Goal: Task Accomplishment & Management: Complete application form

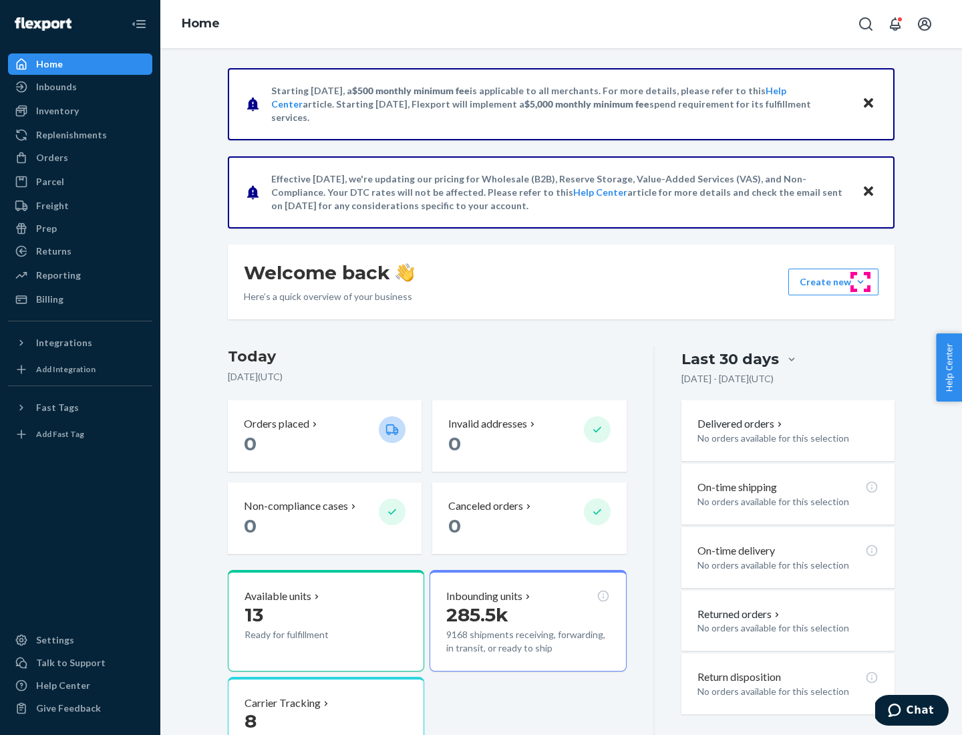
click at [861, 282] on button "Create new Create new inbound Create new order Create new product" at bounding box center [834, 282] width 90 height 27
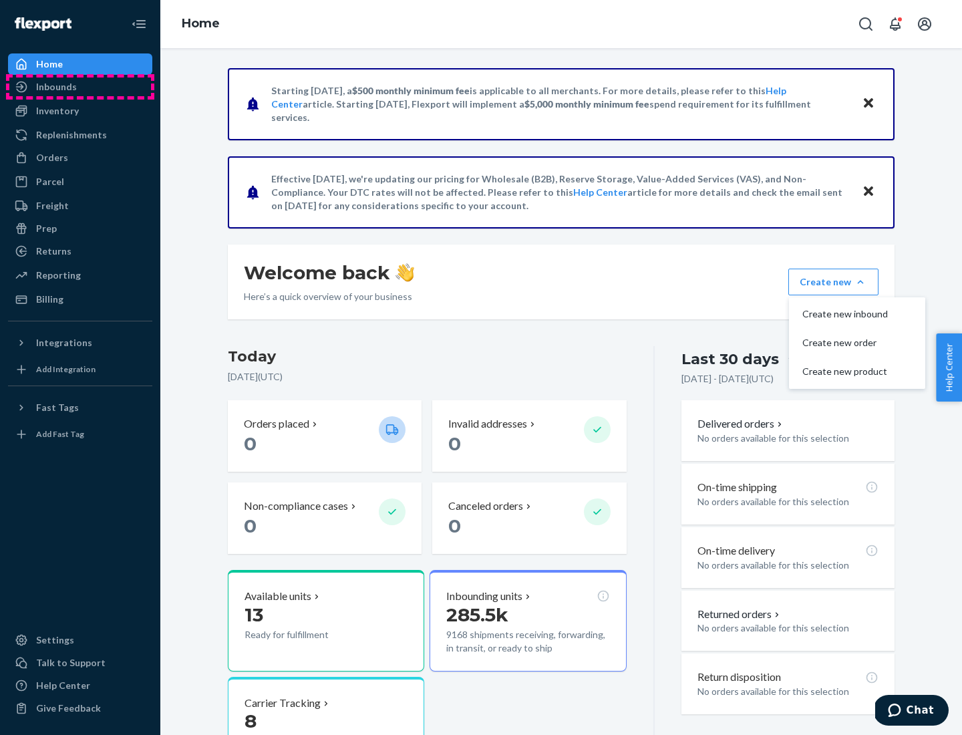
click at [80, 87] on div "Inbounds" at bounding box center [80, 87] width 142 height 19
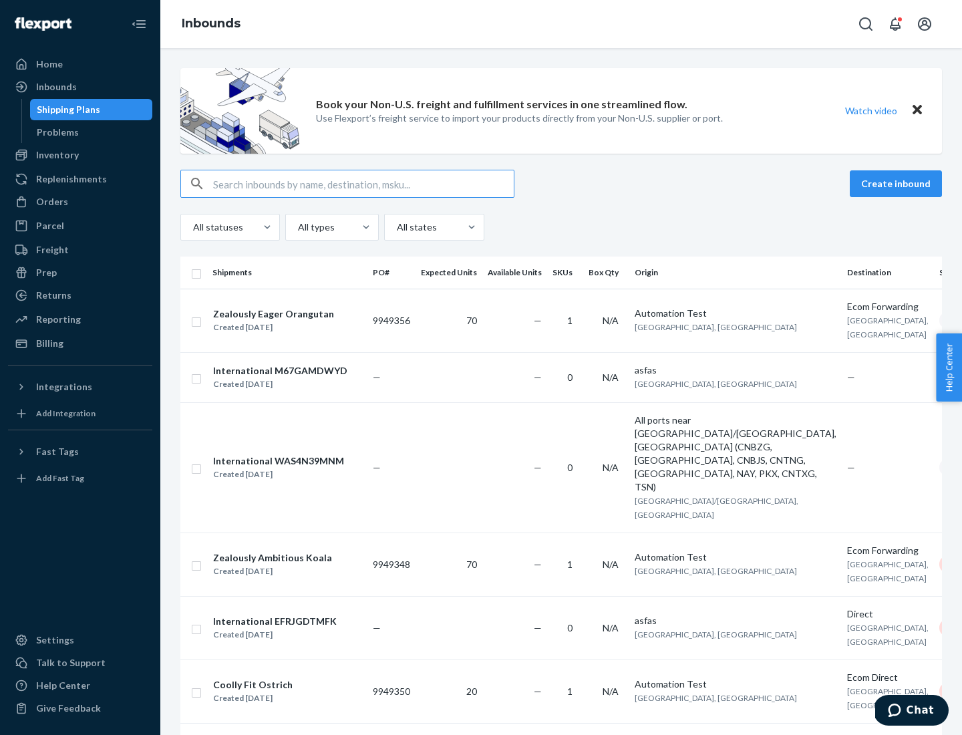
click at [898, 184] on button "Create inbound" at bounding box center [896, 183] width 92 height 27
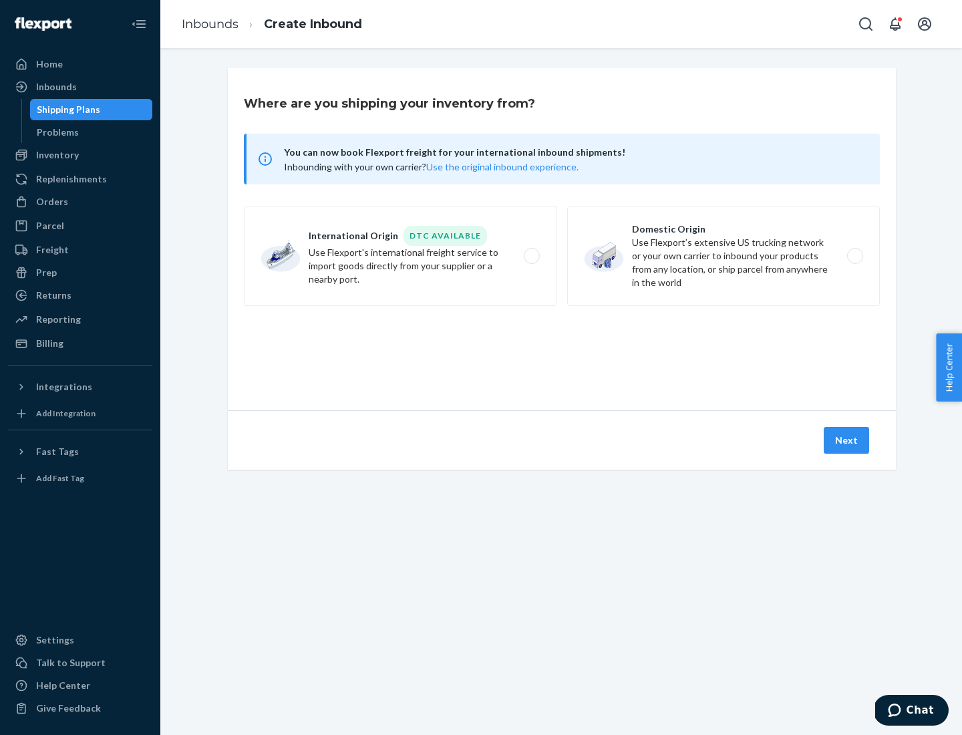
click at [724, 256] on label "Domestic Origin Use Flexport’s extensive US trucking network or your own carrie…" at bounding box center [723, 256] width 313 height 100
click at [855, 256] on input "Domestic Origin Use Flexport’s extensive US trucking network or your own carrie…" at bounding box center [859, 256] width 9 height 9
radio input "true"
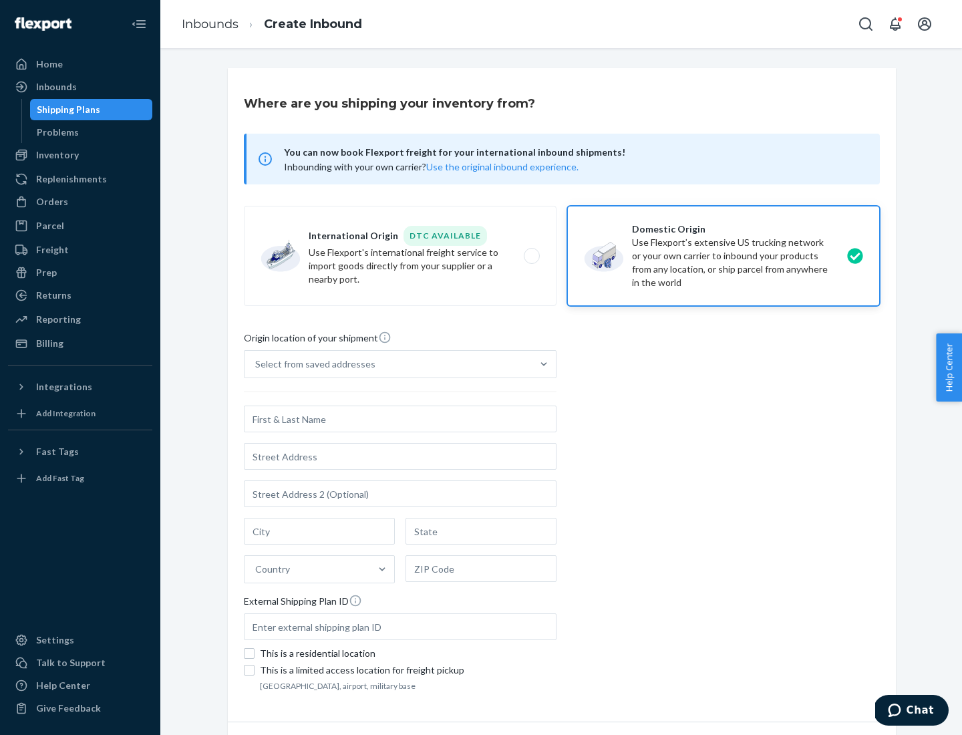
click at [312, 364] on div "Select from saved addresses" at bounding box center [315, 364] width 120 height 13
click at [257, 364] on input "Select from saved addresses" at bounding box center [255, 364] width 1 height 13
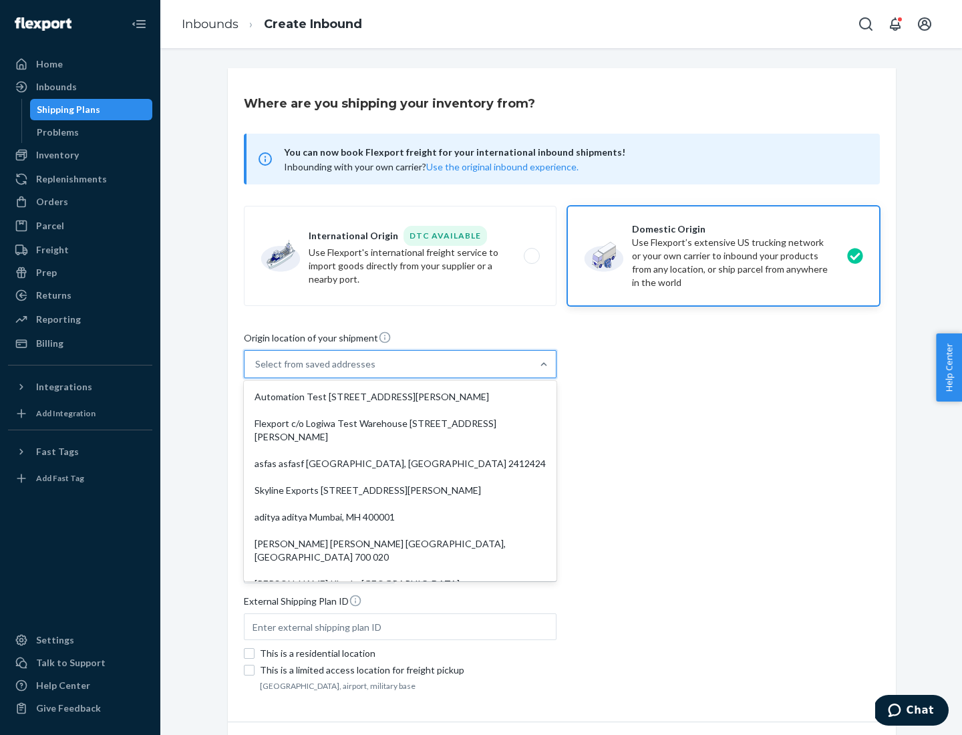
scroll to position [5, 0]
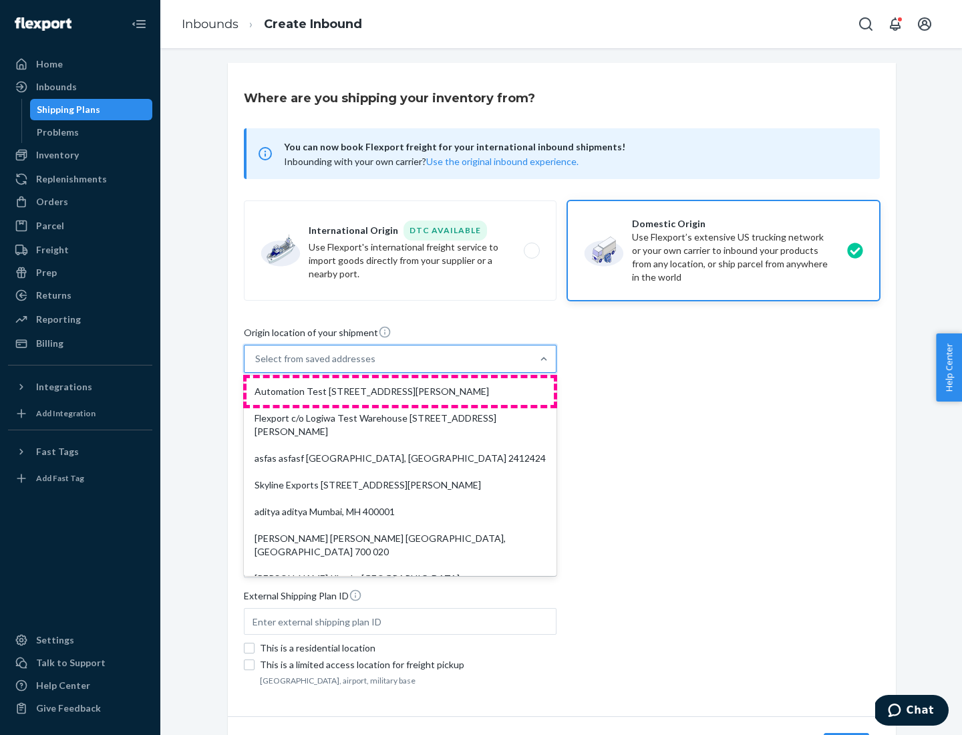
click at [400, 392] on div "Automation Test [STREET_ADDRESS][PERSON_NAME]" at bounding box center [400, 391] width 307 height 27
click at [257, 366] on input "option Automation Test [STREET_ADDRESS][PERSON_NAME]. 9 results available. Use …" at bounding box center [255, 358] width 1 height 13
type input "Automation Test"
type input "9th Floor"
type input "[GEOGRAPHIC_DATA]"
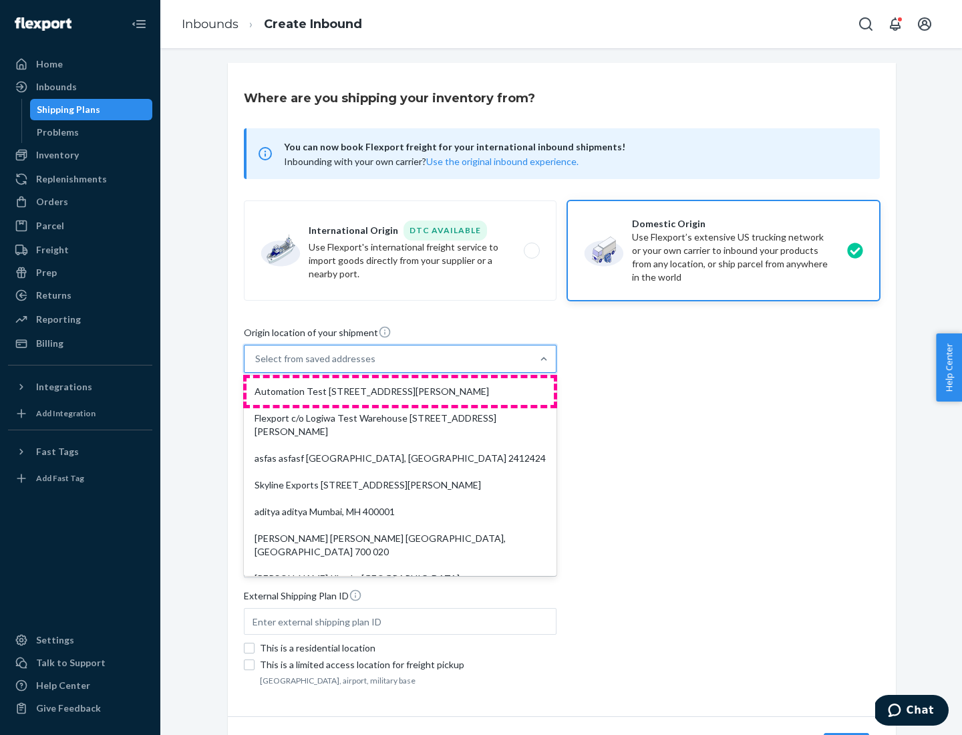
type input "CA"
type input "94104"
type input "[STREET_ADDRESS][PERSON_NAME]"
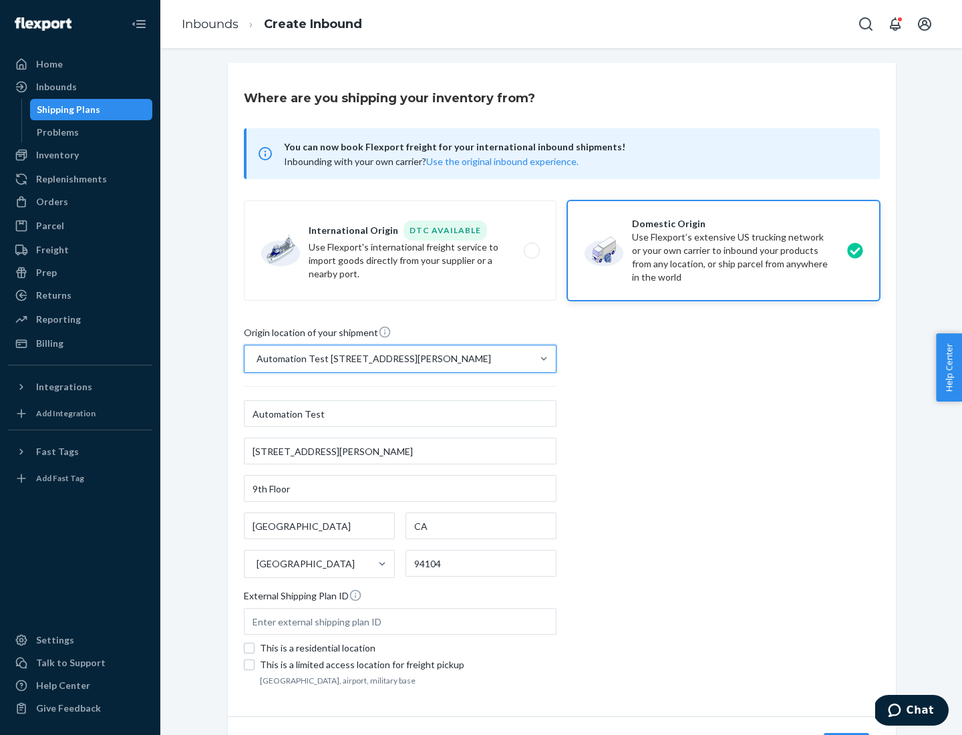
scroll to position [78, 0]
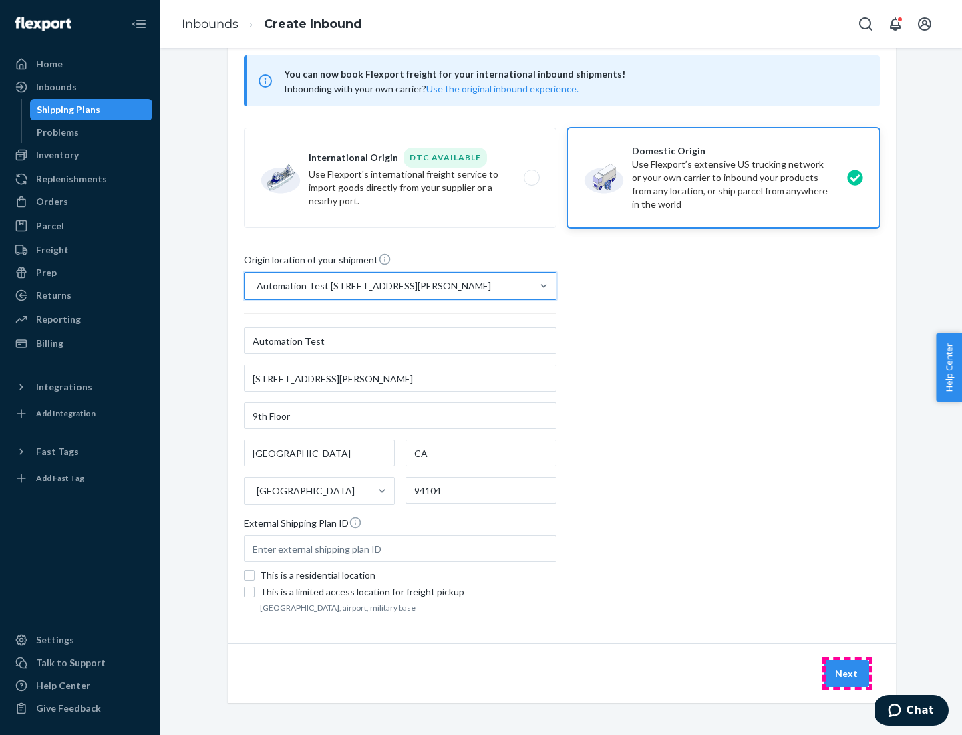
click at [847, 674] on button "Next" at bounding box center [846, 673] width 45 height 27
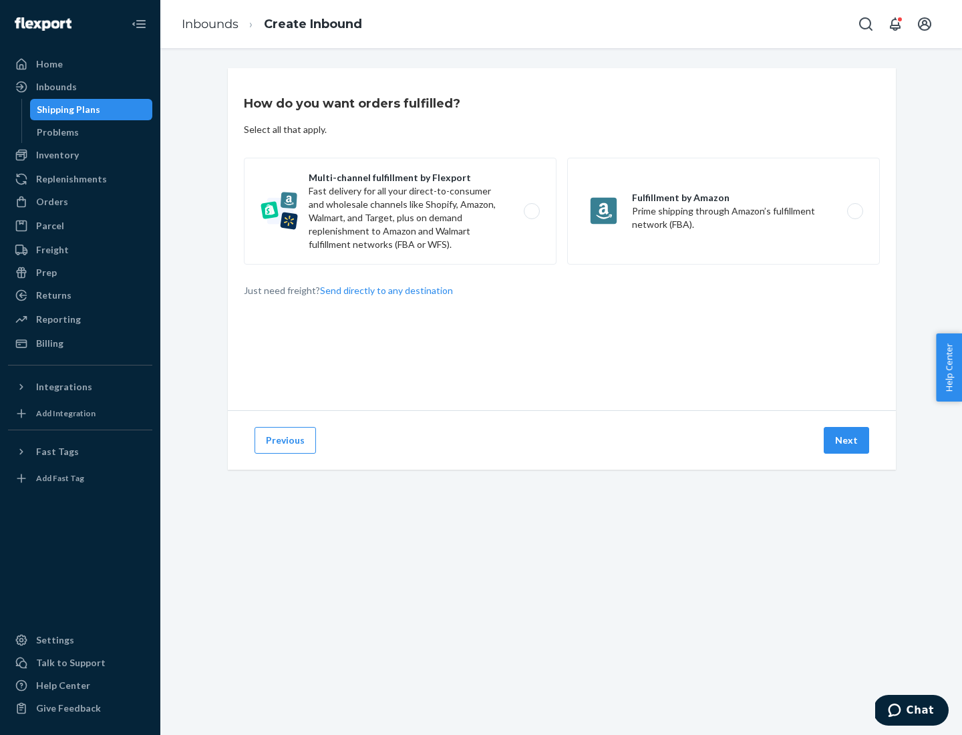
click at [400, 211] on label "Multi-channel fulfillment by Flexport Fast delivery for all your direct-to-cons…" at bounding box center [400, 211] width 313 height 107
click at [531, 211] on input "Multi-channel fulfillment by Flexport Fast delivery for all your direct-to-cons…" at bounding box center [535, 211] width 9 height 9
radio input "true"
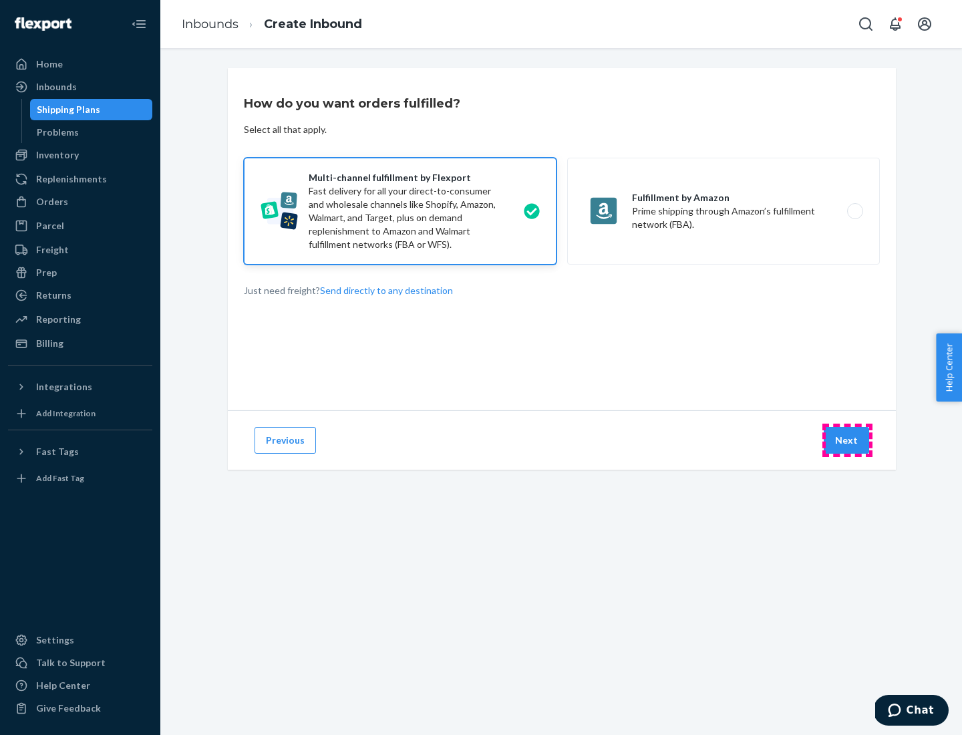
click at [847, 440] on button "Next" at bounding box center [846, 440] width 45 height 27
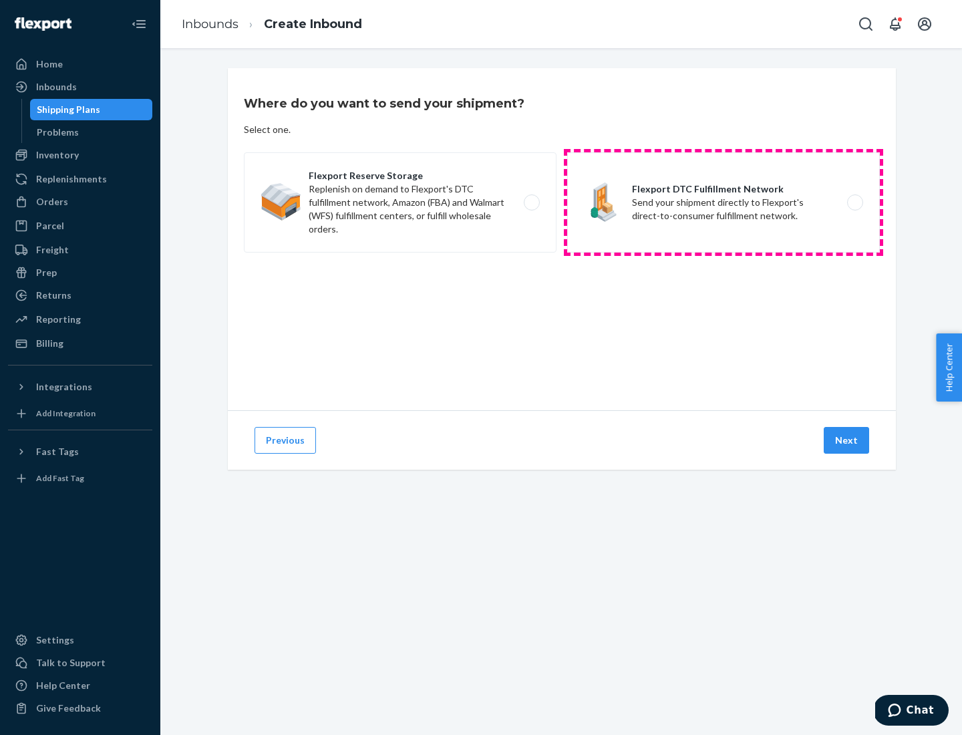
click at [724, 203] on label "Flexport DTC Fulfillment Network Send your shipment directly to Flexport's dire…" at bounding box center [723, 202] width 313 height 100
click at [855, 203] on input "Flexport DTC Fulfillment Network Send your shipment directly to Flexport's dire…" at bounding box center [859, 202] width 9 height 9
radio input "true"
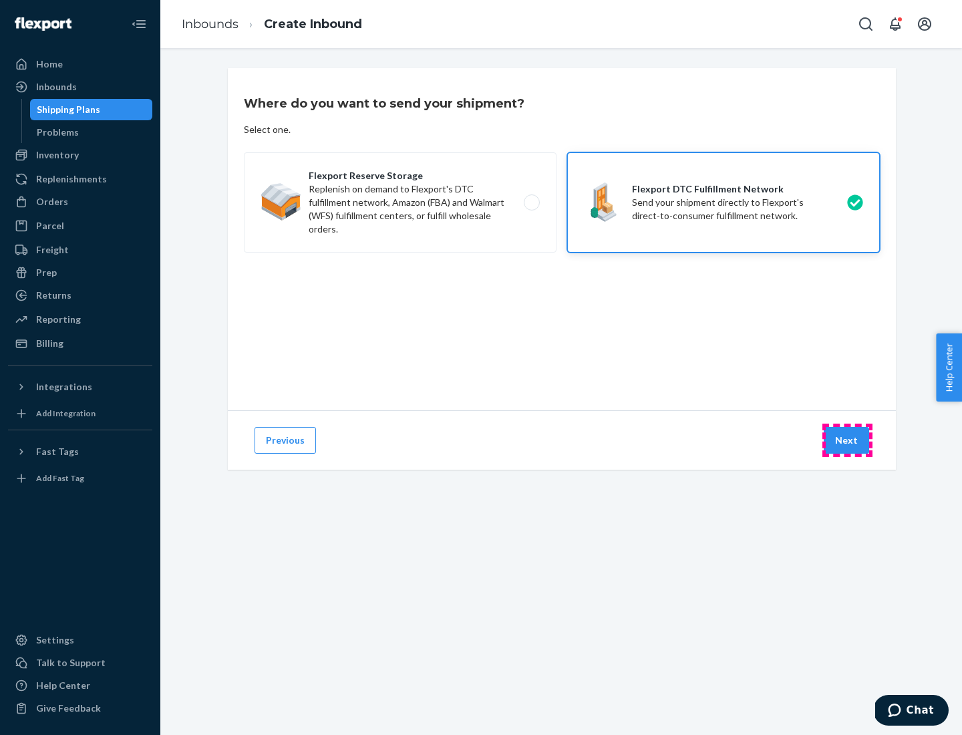
click at [847, 440] on button "Next" at bounding box center [846, 440] width 45 height 27
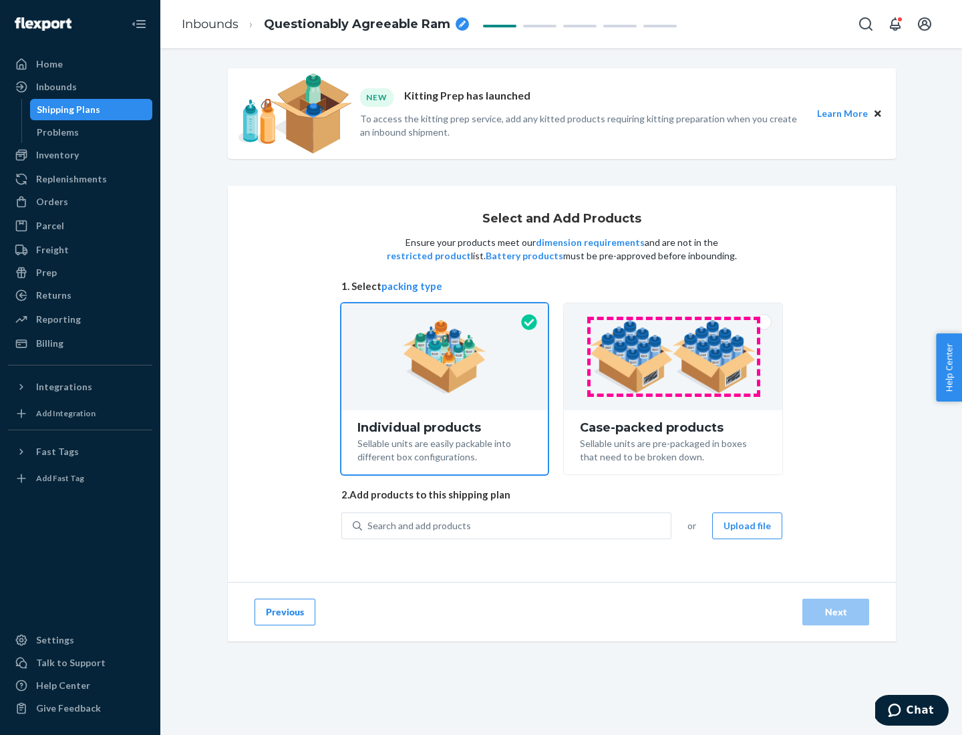
click at [674, 357] on img at bounding box center [673, 357] width 166 height 74
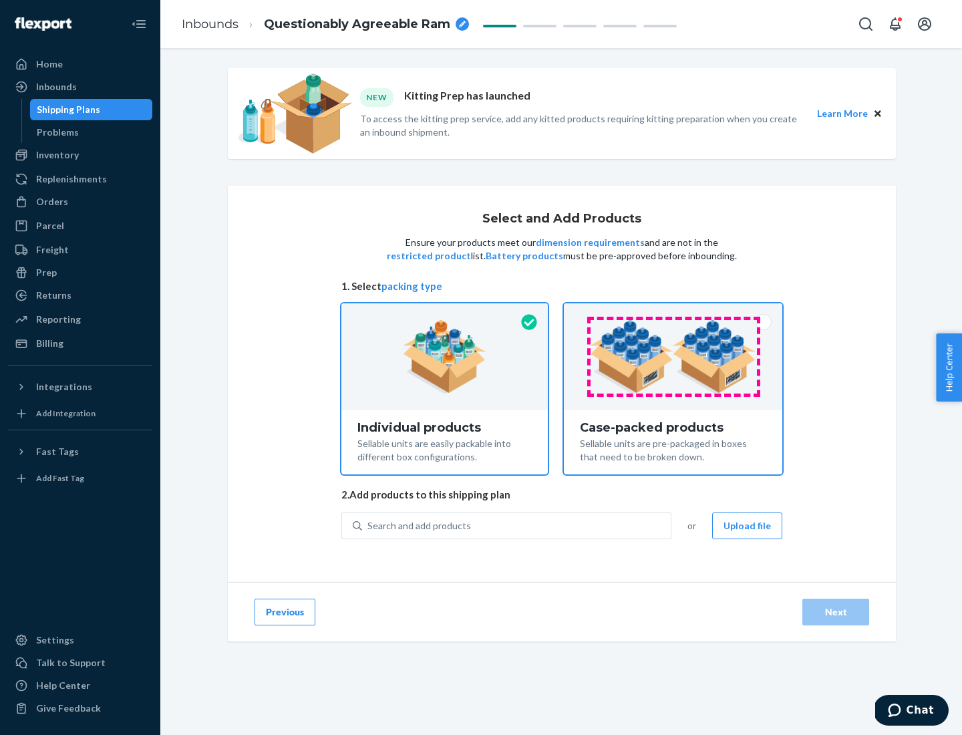
click at [674, 312] on input "Case-packed products Sellable units are pre-packaged in boxes that need to be b…" at bounding box center [673, 307] width 9 height 9
radio input "true"
radio input "false"
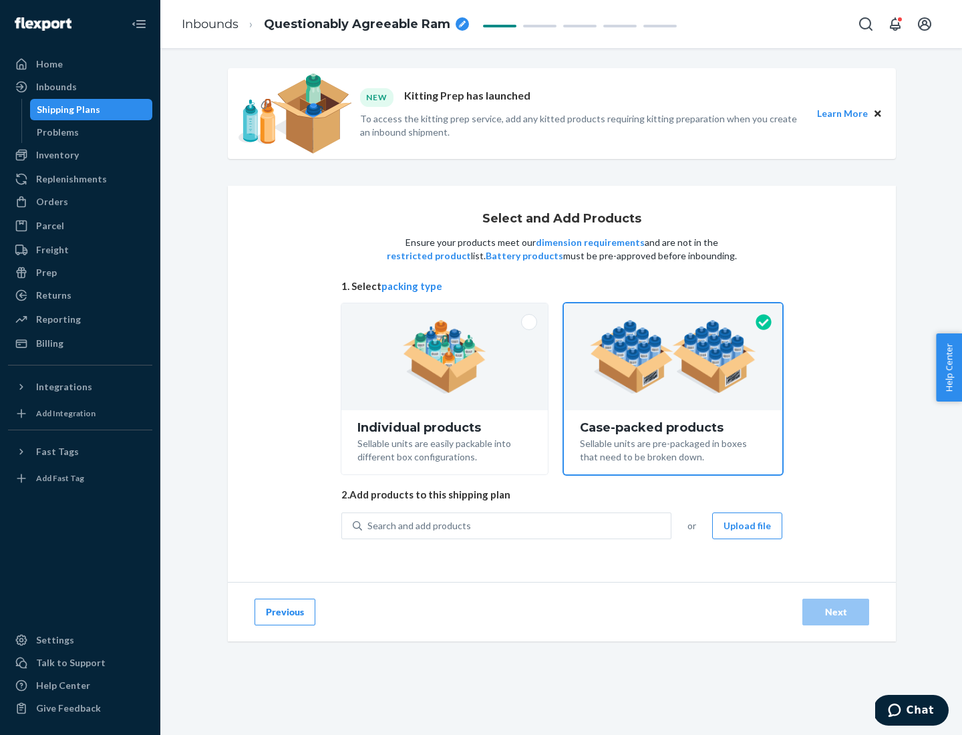
click at [517, 525] on div "Search and add products" at bounding box center [516, 526] width 309 height 24
click at [369, 525] on input "Search and add products" at bounding box center [368, 525] width 1 height 13
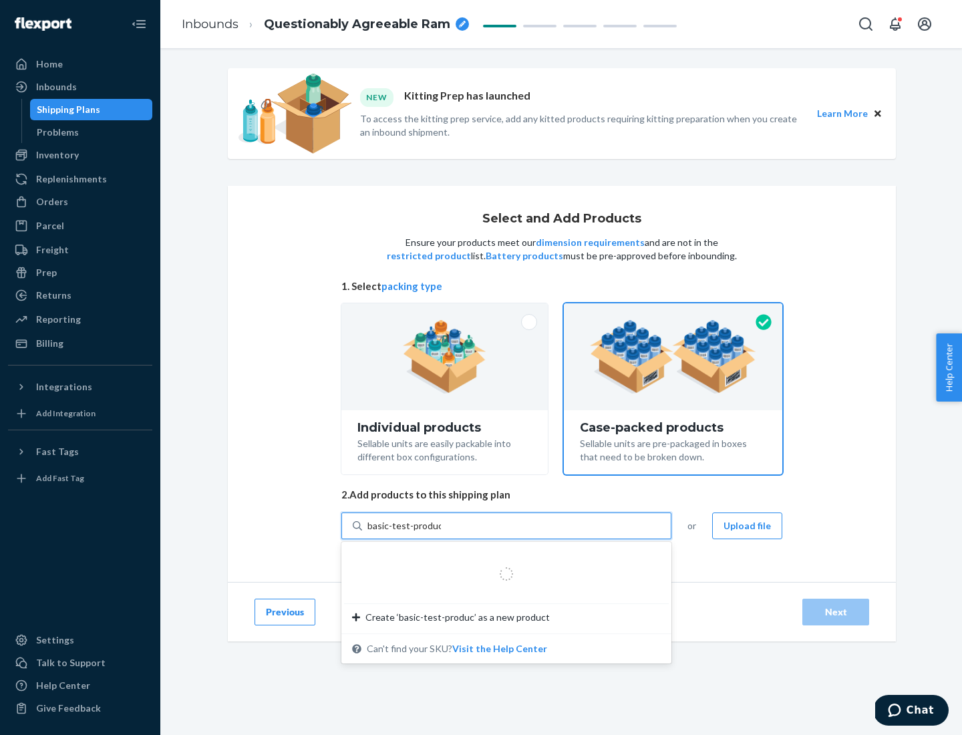
type input "basic-test-product-1"
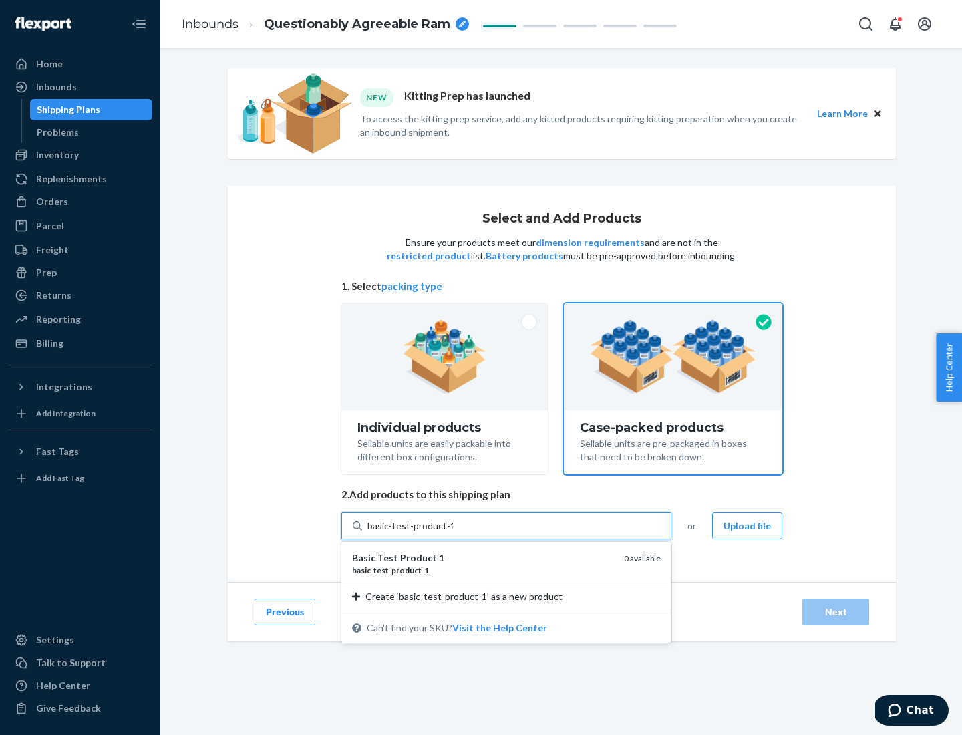
click at [483, 570] on div "basic - test - product - 1" at bounding box center [482, 570] width 261 height 11
click at [453, 533] on input "basic-test-product-1" at bounding box center [411, 525] width 86 height 13
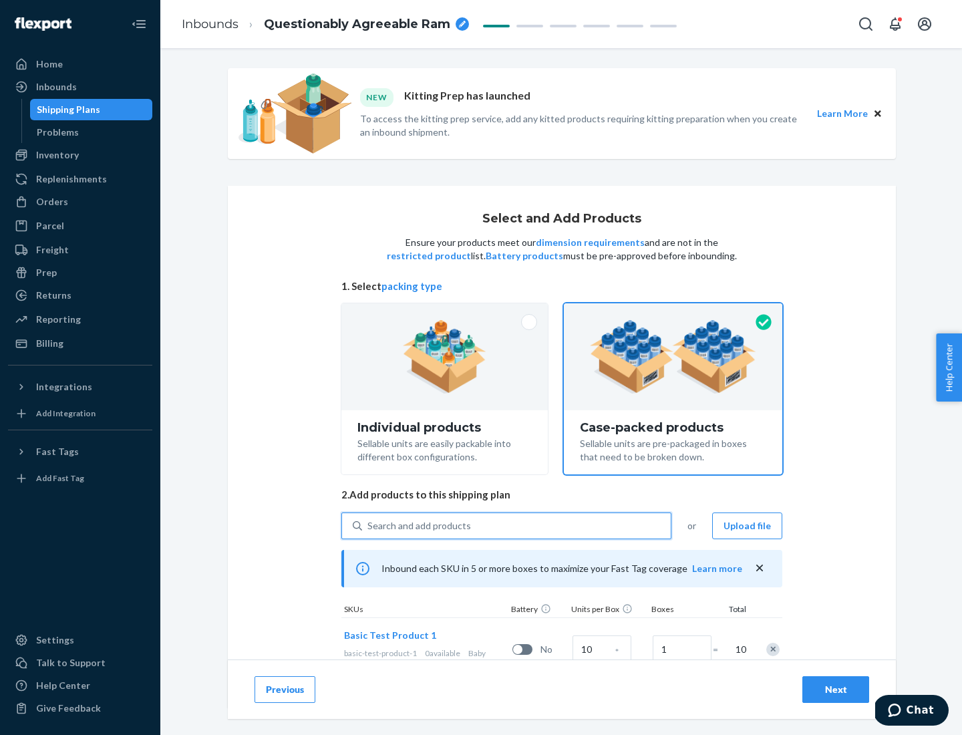
scroll to position [48, 0]
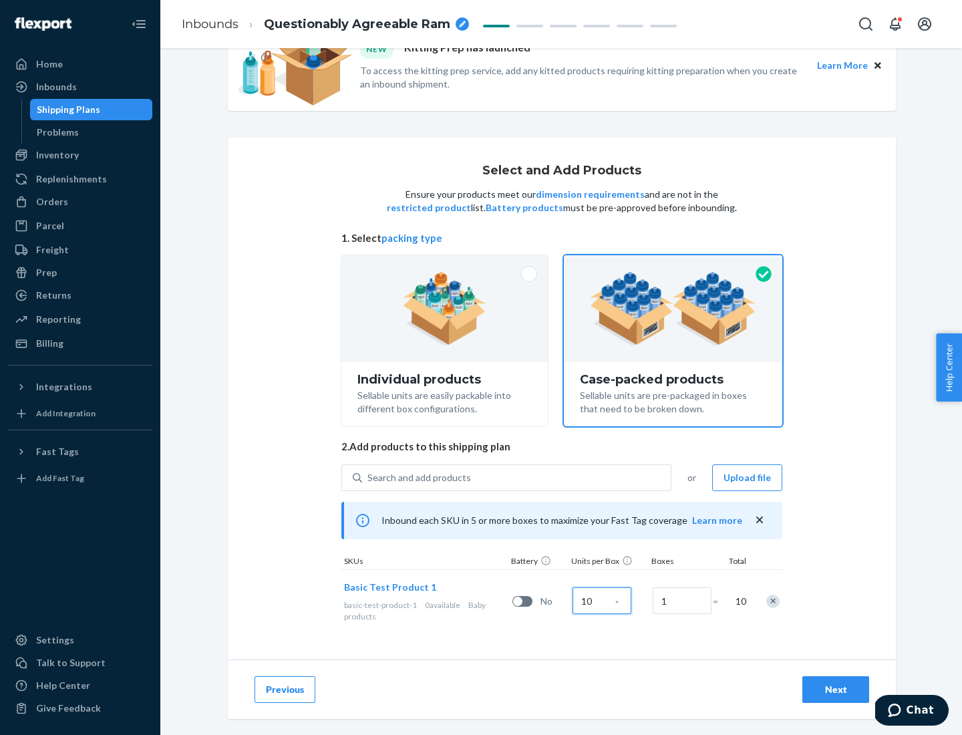
type input "10"
type input "7"
click at [836, 690] on div "Next" at bounding box center [836, 689] width 44 height 13
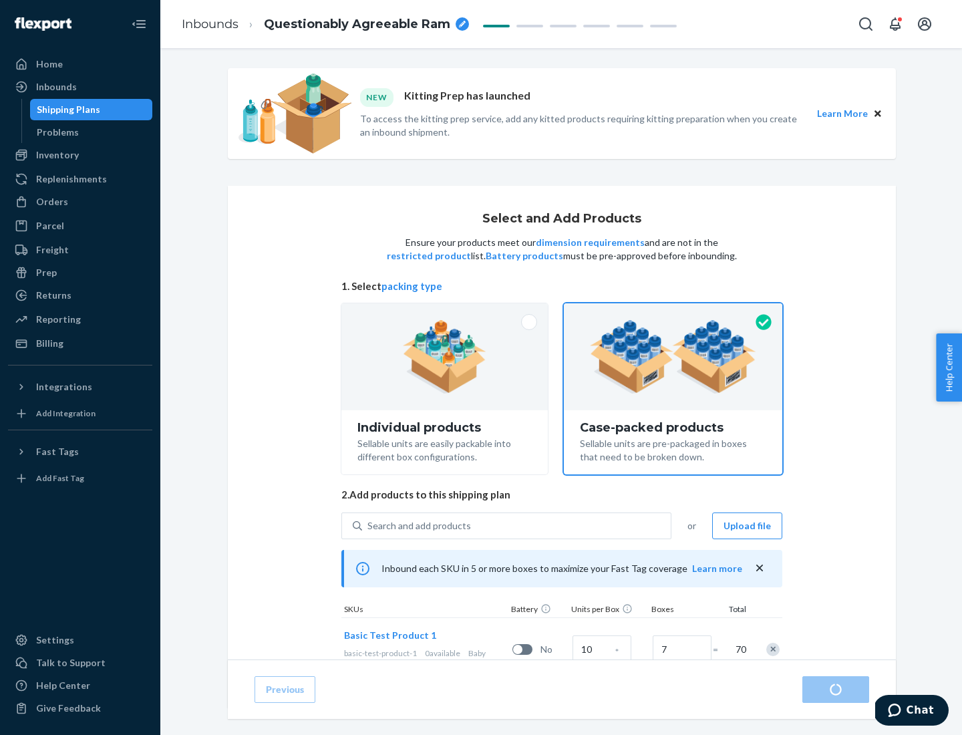
radio input "true"
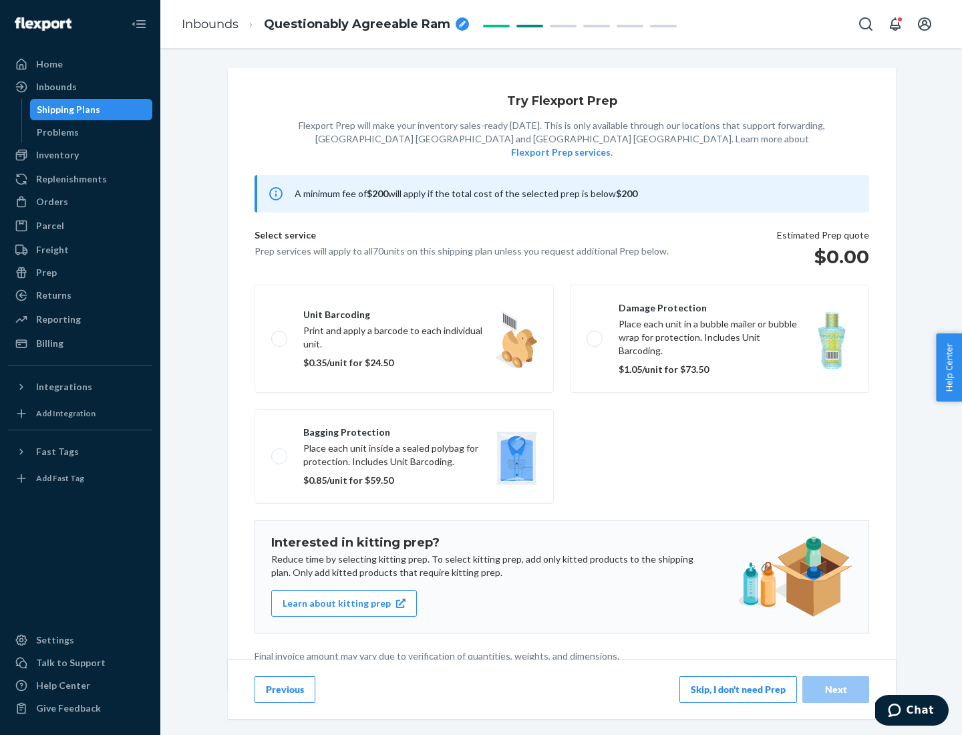
scroll to position [3, 0]
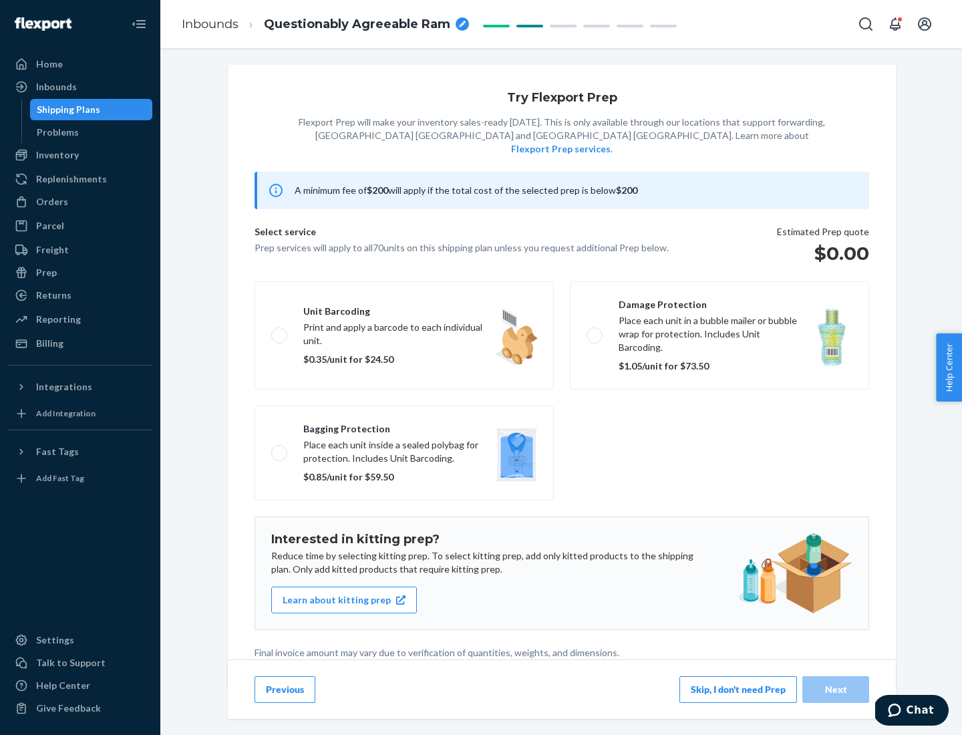
click at [404, 426] on label "Bagging protection Place each unit inside a sealed polybag for protection. Incl…" at bounding box center [404, 453] width 299 height 95
click at [280, 448] on input "Bagging protection Place each unit inside a sealed polybag for protection. Incl…" at bounding box center [275, 452] width 9 height 9
checkbox input "true"
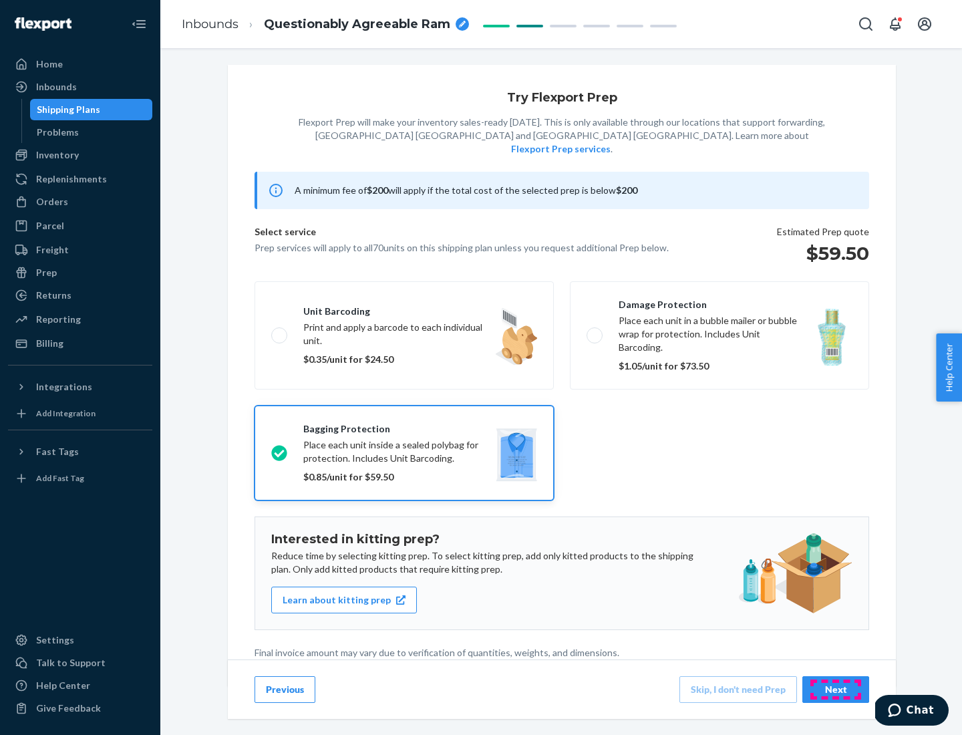
click at [836, 689] on div "Next" at bounding box center [836, 689] width 44 height 13
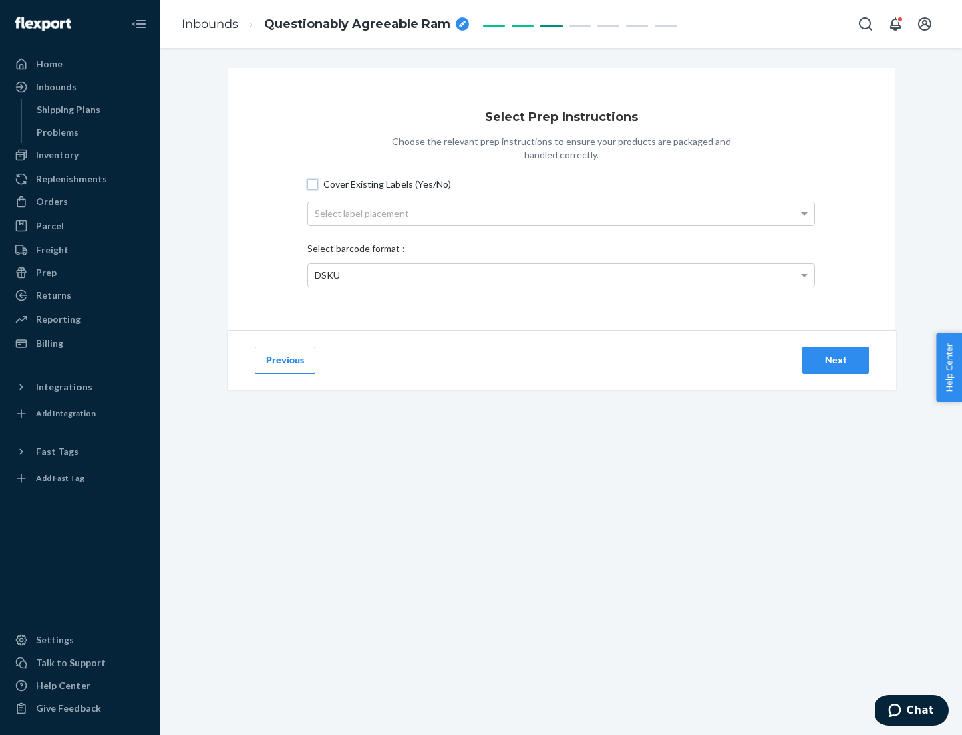
click at [313, 184] on input "Cover Existing Labels (Yes/No)" at bounding box center [312, 184] width 11 height 11
checkbox input "true"
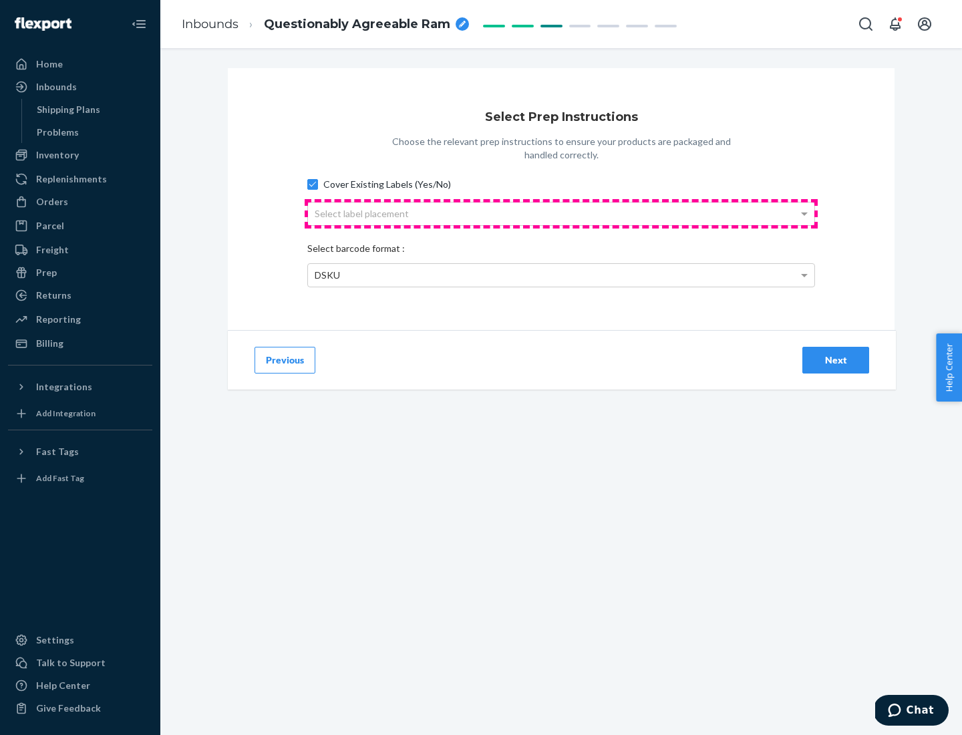
click at [561, 213] on div "Select label placement" at bounding box center [561, 214] width 507 height 23
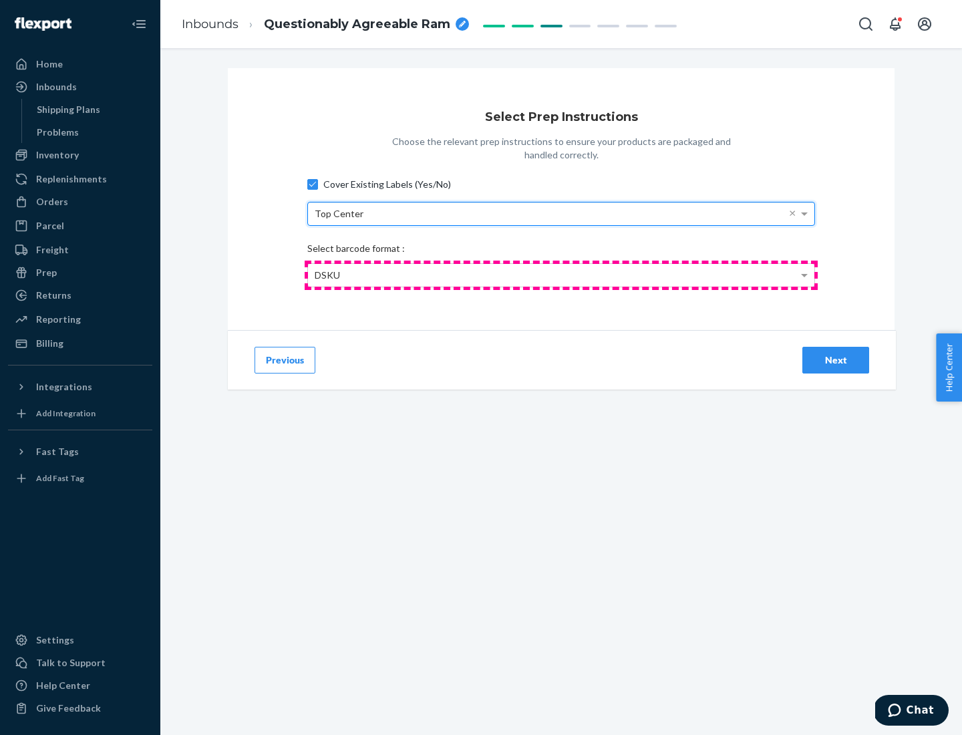
click at [561, 275] on div "DSKU" at bounding box center [561, 275] width 507 height 23
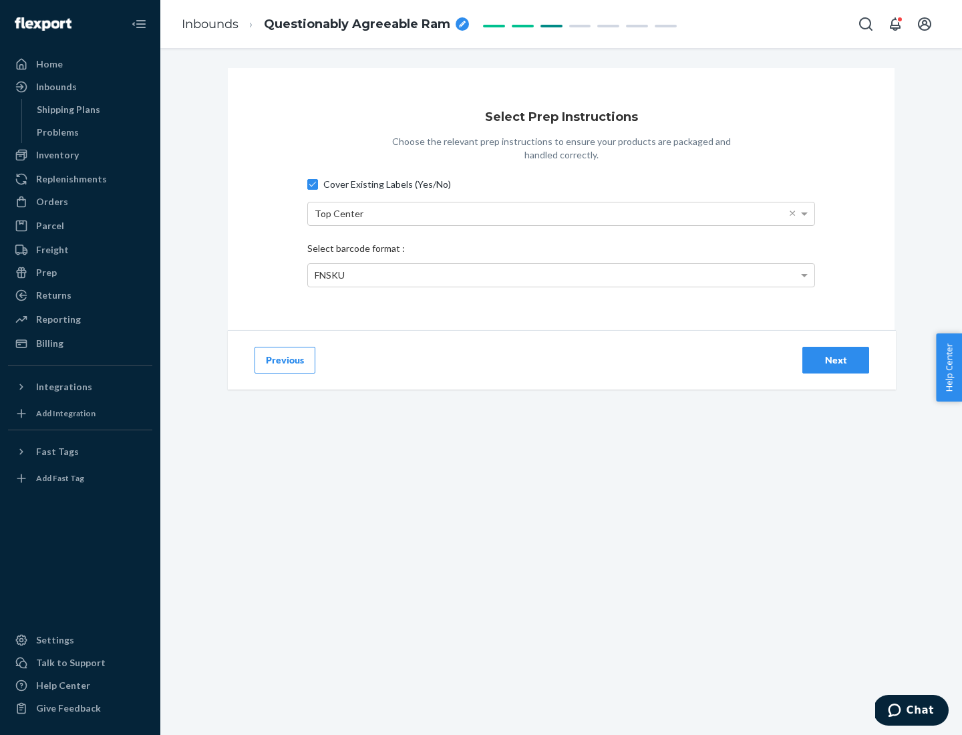
click at [836, 360] on div "Next" at bounding box center [836, 360] width 44 height 13
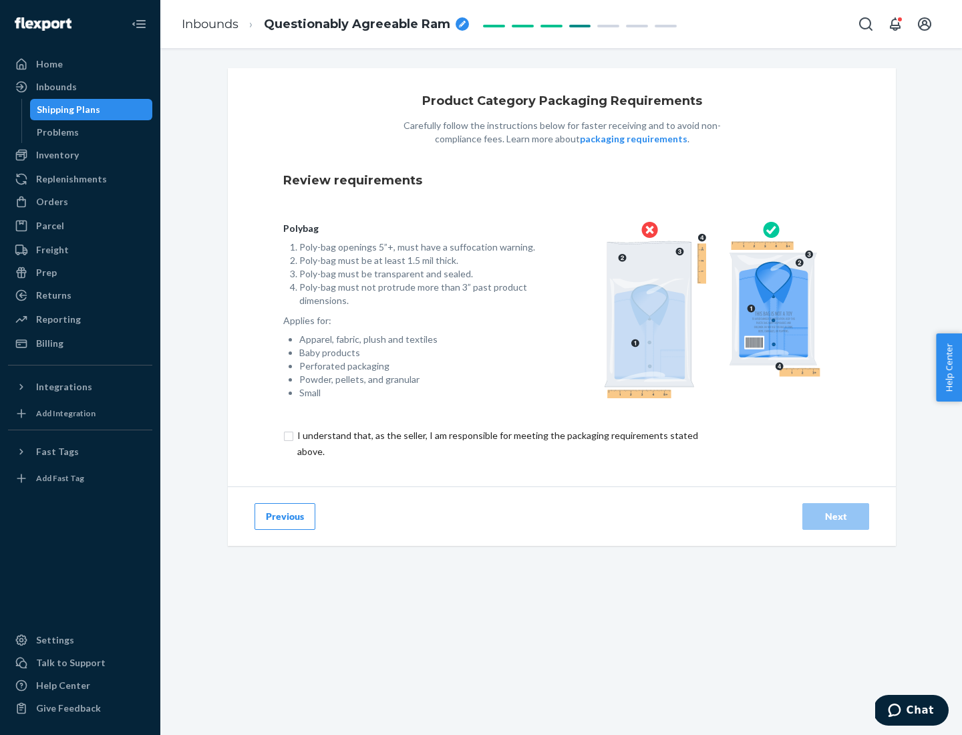
click at [497, 443] on input "checkbox" at bounding box center [505, 444] width 444 height 32
checkbox input "true"
click at [836, 516] on div "Next" at bounding box center [836, 516] width 44 height 13
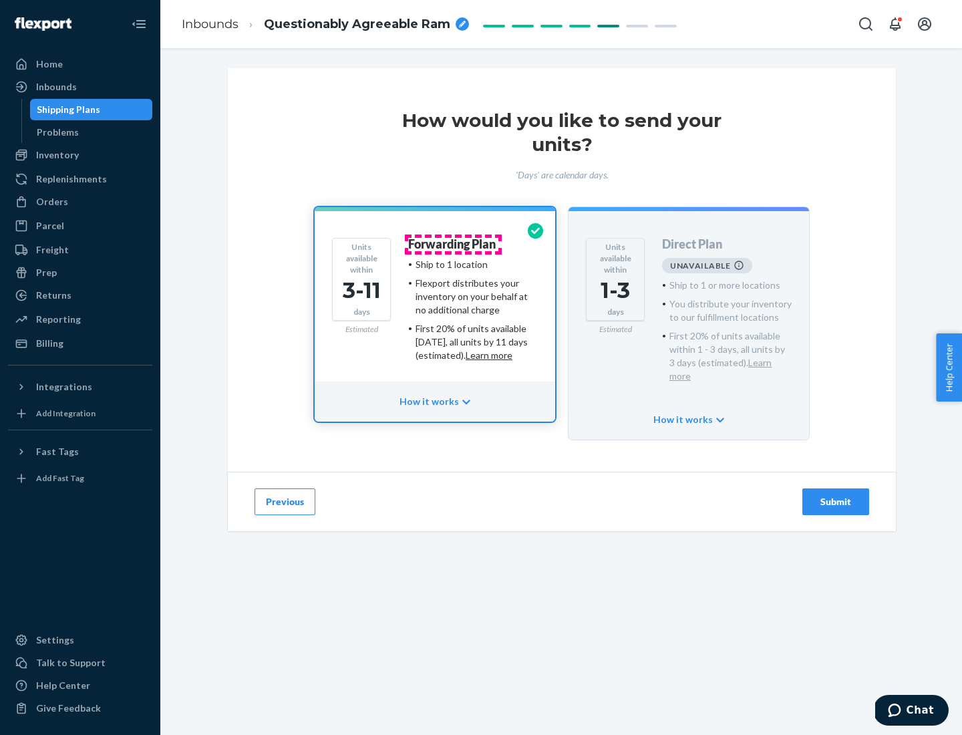
click at [453, 244] on h4 "Forwarding Plan" at bounding box center [452, 244] width 88 height 13
click at [836, 495] on div "Submit" at bounding box center [836, 501] width 44 height 13
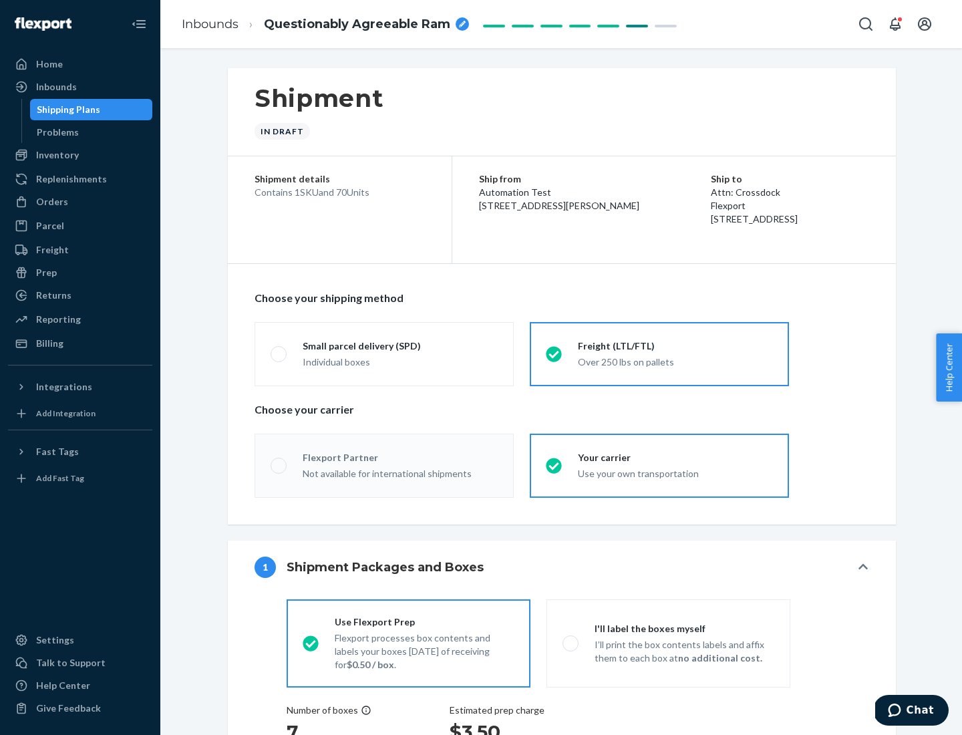
radio input "true"
radio input "false"
radio input "true"
radio input "false"
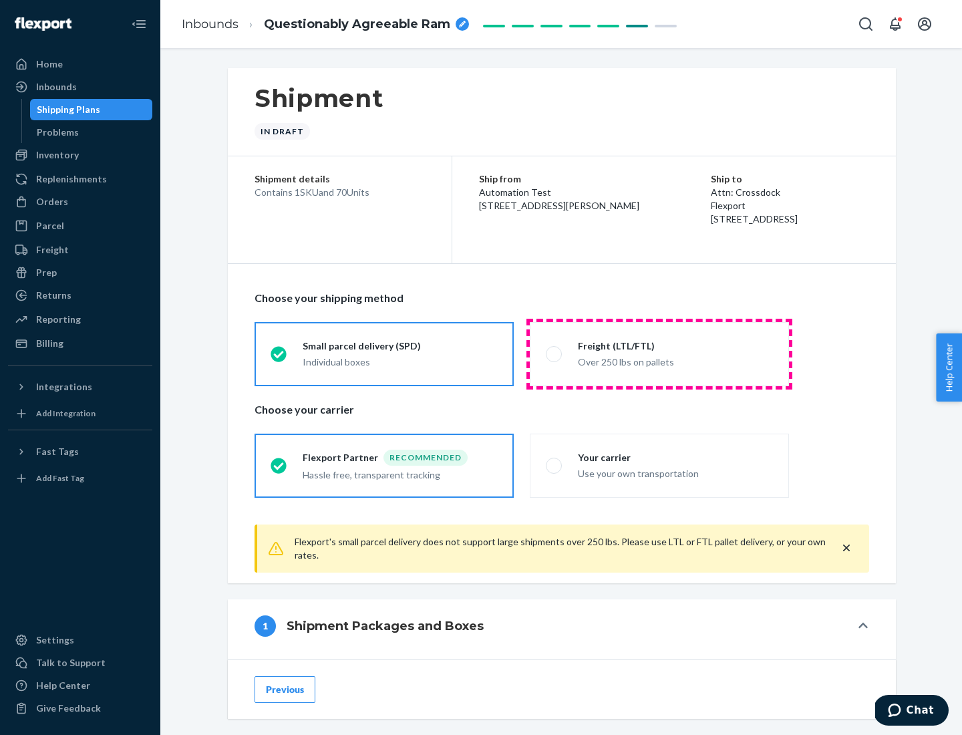
click at [660, 354] on div "Over 250 lbs on pallets" at bounding box center [675, 361] width 195 height 16
click at [555, 354] on input "Freight (LTL/FTL) Over 250 lbs on pallets" at bounding box center [550, 354] width 9 height 9
radio input "true"
radio input "false"
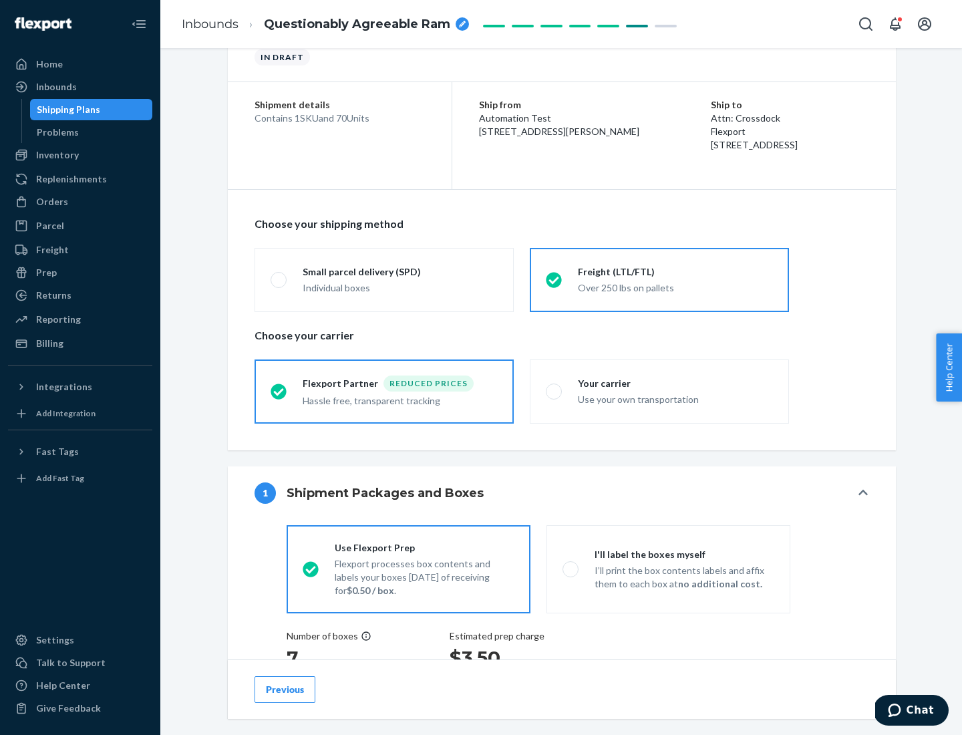
click at [660, 391] on div "Use your own transportation" at bounding box center [675, 398] width 195 height 16
click at [555, 391] on input "Your carrier Use your own transportation" at bounding box center [550, 391] width 9 height 9
radio input "true"
radio input "false"
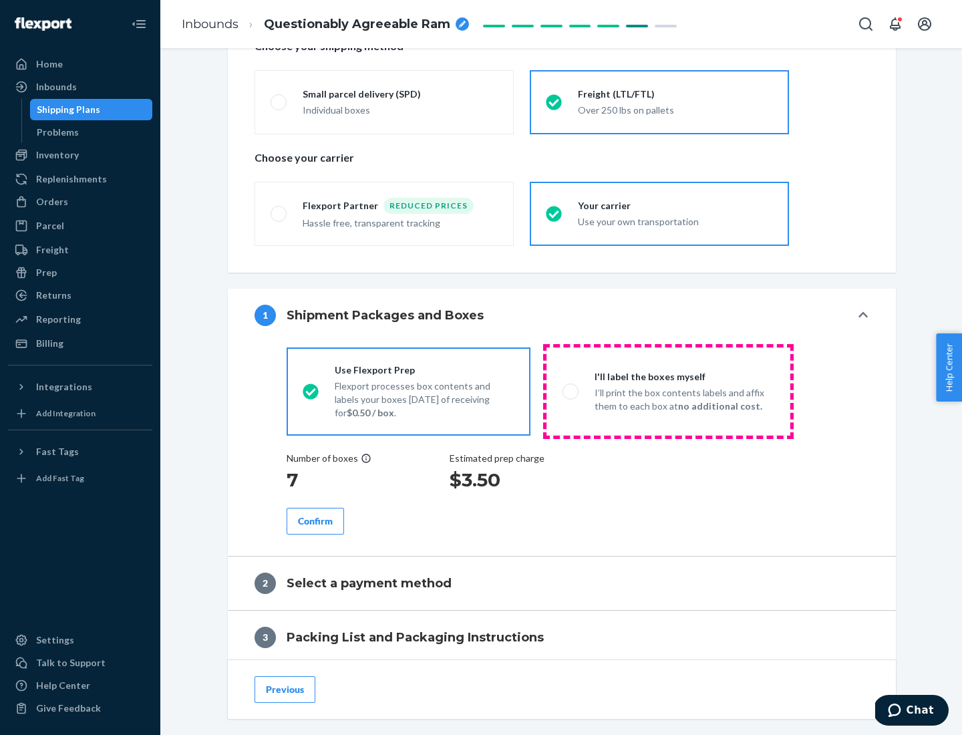
click at [668, 391] on p "I’ll print the box contents labels and affix them to each box at no additional …" at bounding box center [685, 399] width 180 height 27
click at [571, 391] on input "I'll label the boxes myself I’ll print the box contents labels and affix them t…" at bounding box center [567, 391] width 9 height 9
radio input "true"
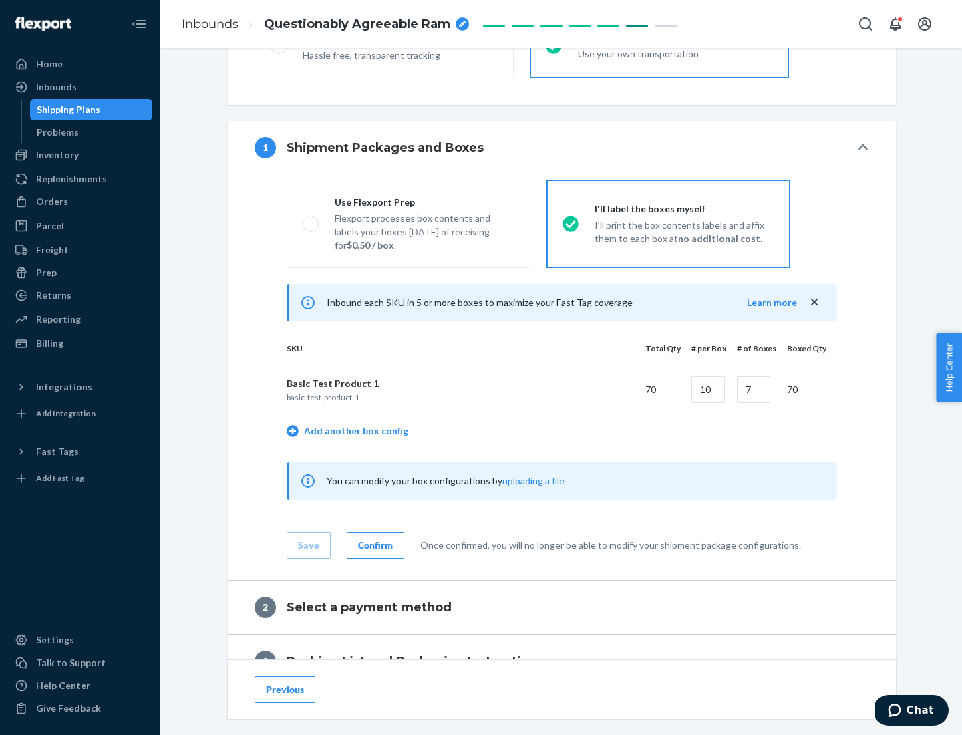
scroll to position [231, 0]
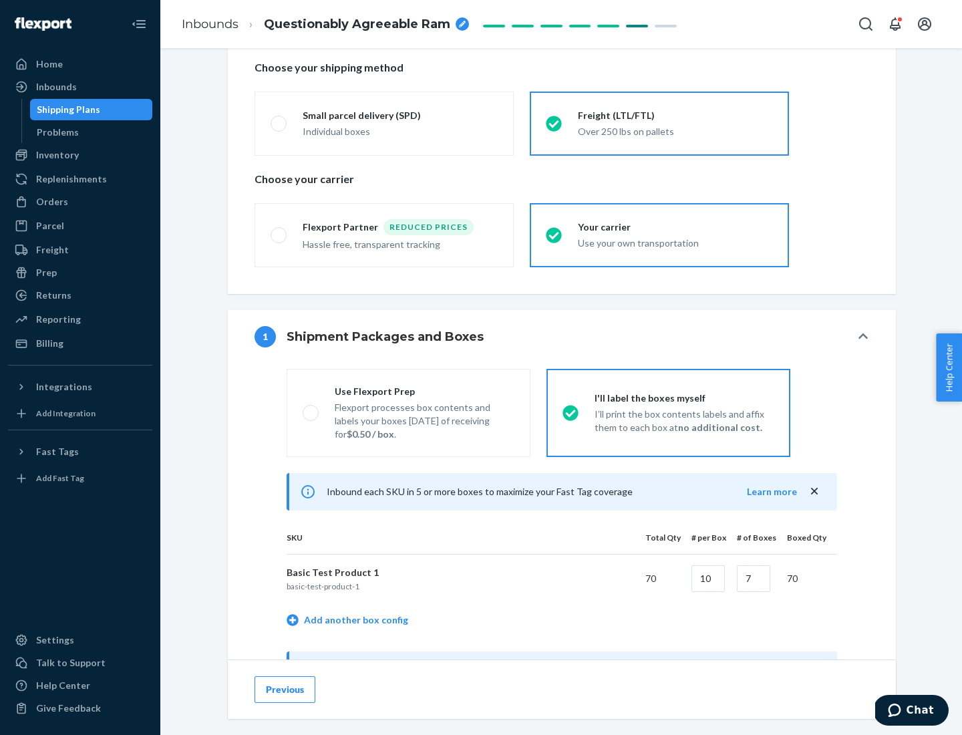
click at [424, 391] on div "Use Flexport Prep" at bounding box center [425, 391] width 180 height 13
click at [311, 408] on input "Use Flexport Prep Flexport processes box contents and labels your boxes [DATE] …" at bounding box center [307, 412] width 9 height 9
radio input "true"
radio input "false"
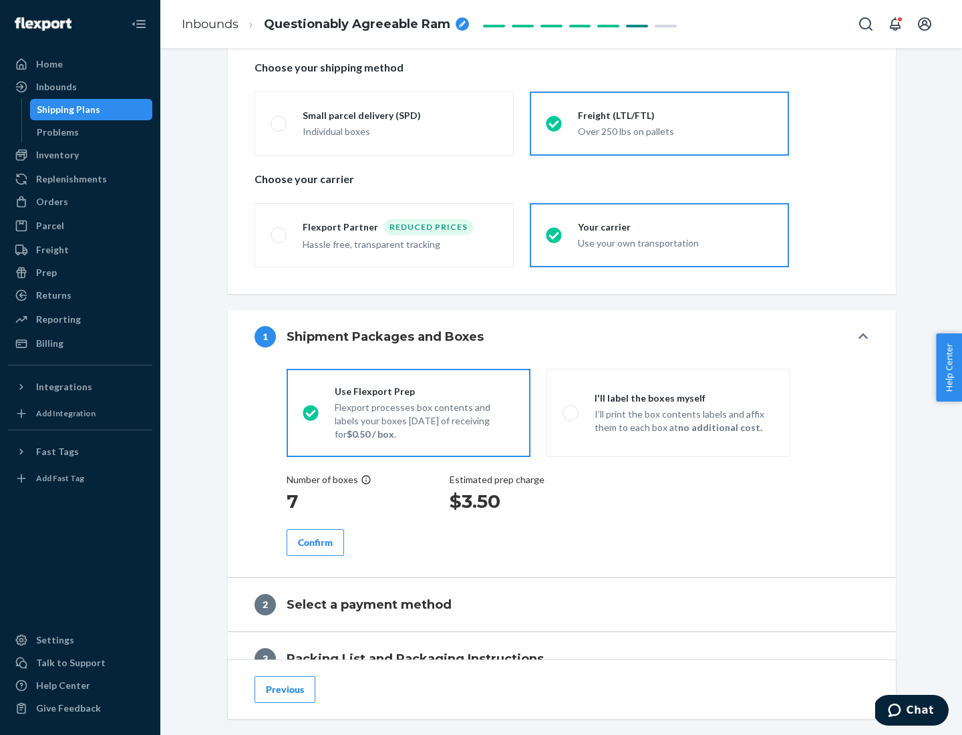
scroll to position [382, 0]
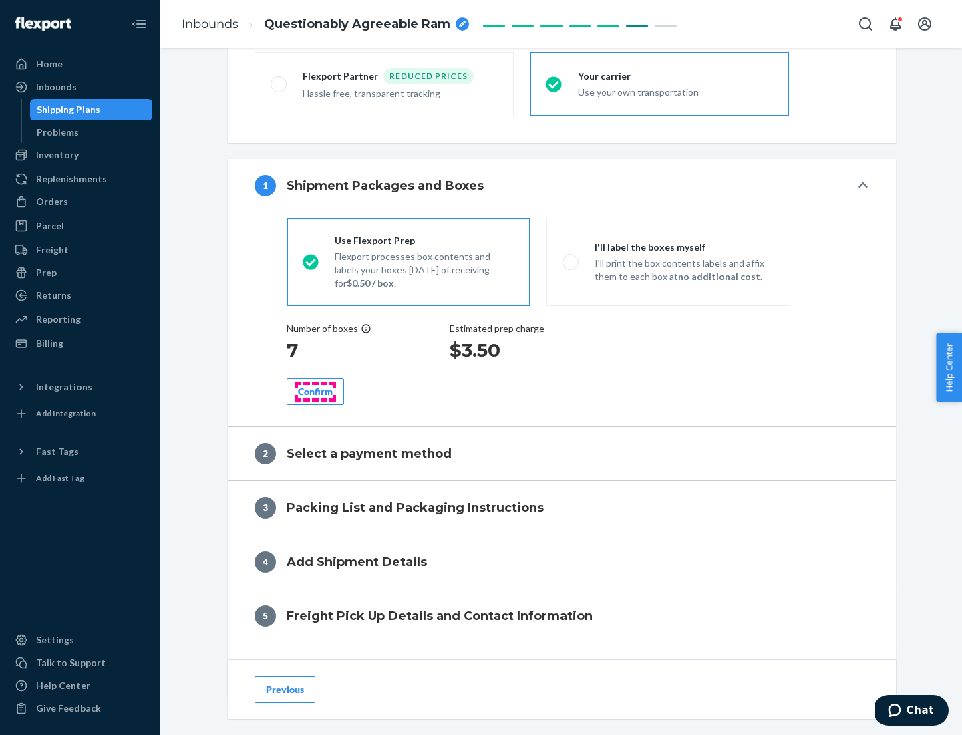
click at [315, 391] on div "Confirm" at bounding box center [315, 391] width 35 height 13
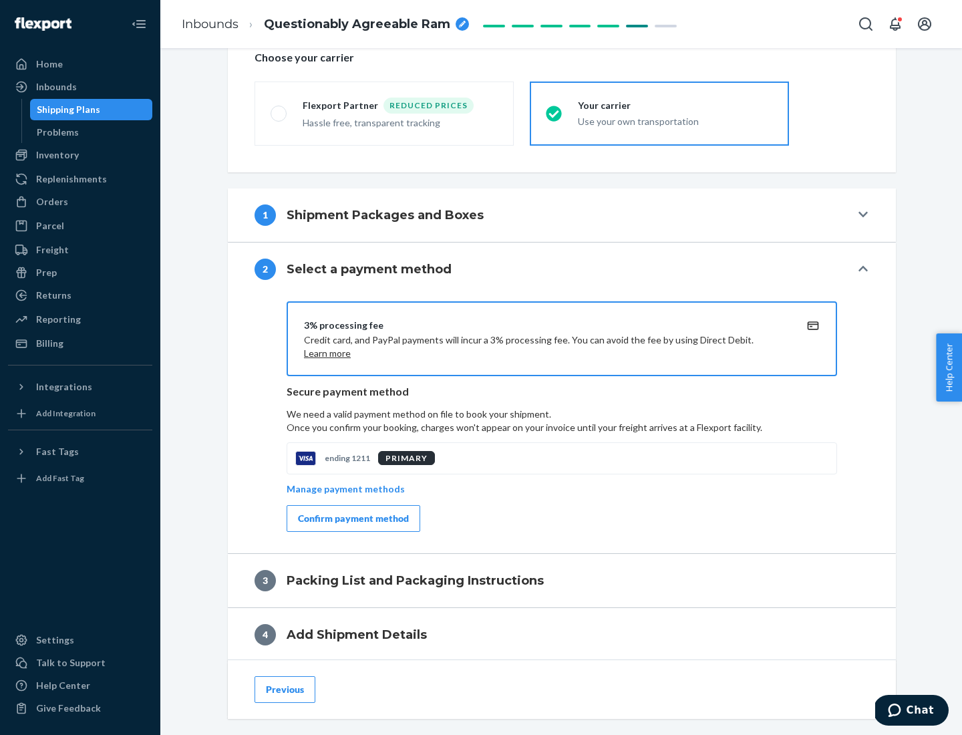
scroll to position [479, 0]
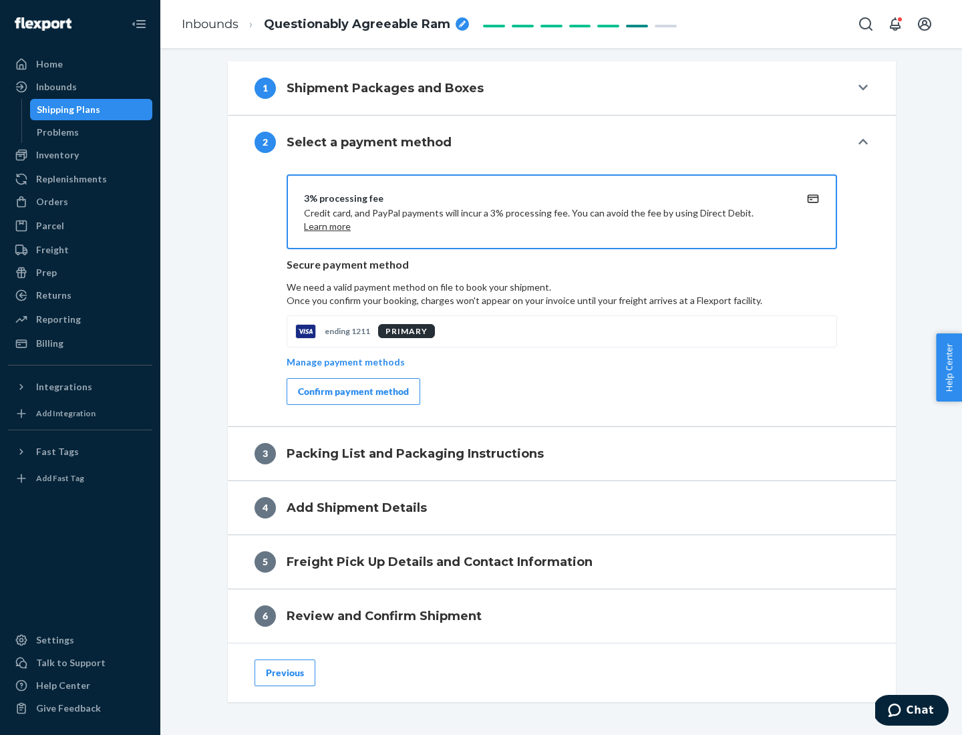
click at [352, 392] on div "Confirm payment method" at bounding box center [353, 391] width 111 height 13
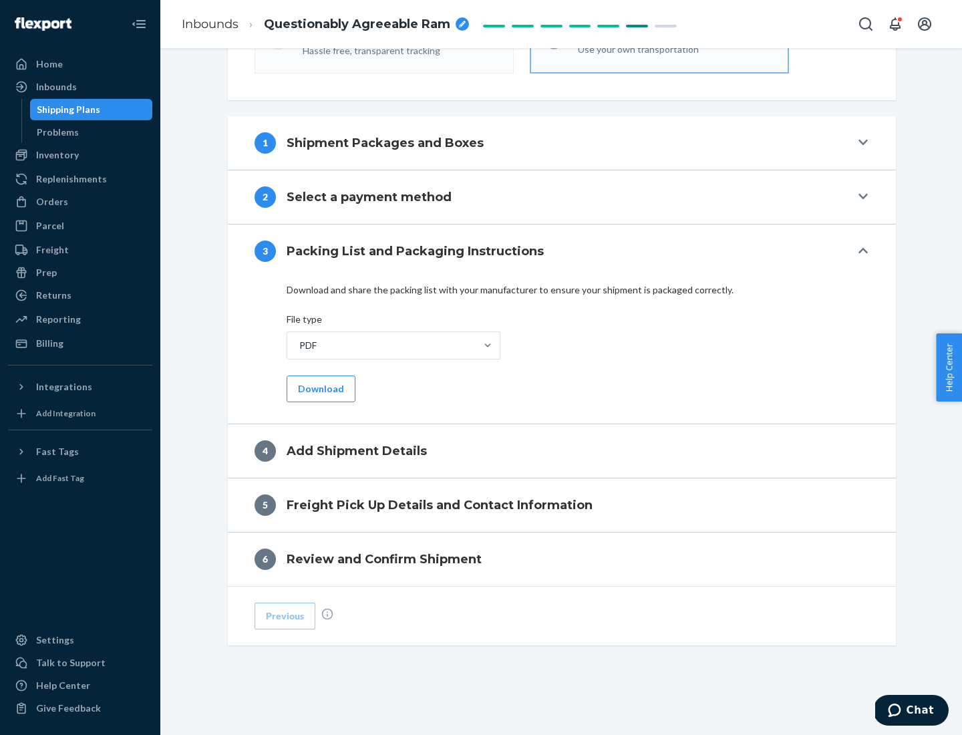
scroll to position [422, 0]
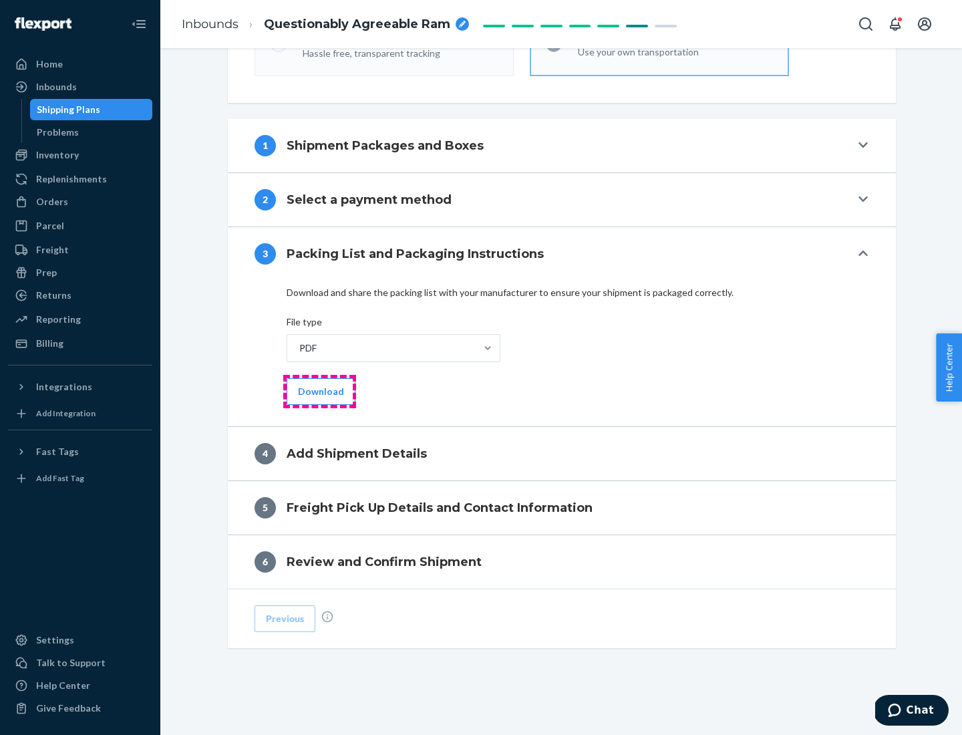
click at [319, 391] on button "Download" at bounding box center [321, 391] width 69 height 27
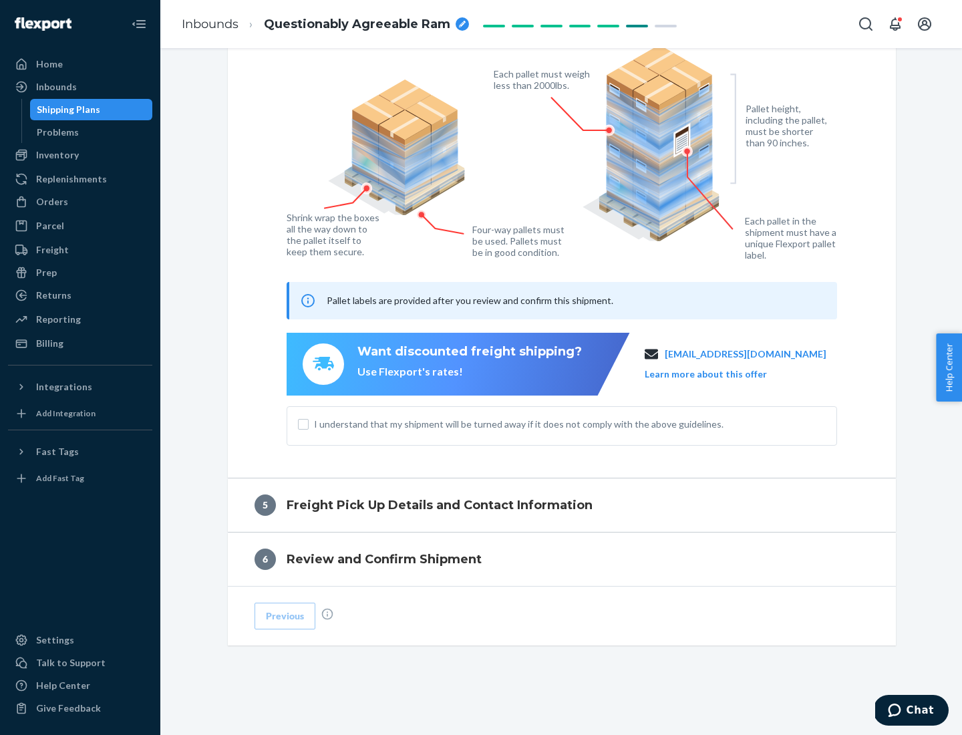
click at [562, 424] on span "I understand that my shipment will be turned away if it does not comply with th…" at bounding box center [570, 424] width 512 height 13
click at [309, 424] on input "I understand that my shipment will be turned away if it does not comply with th…" at bounding box center [303, 424] width 11 height 11
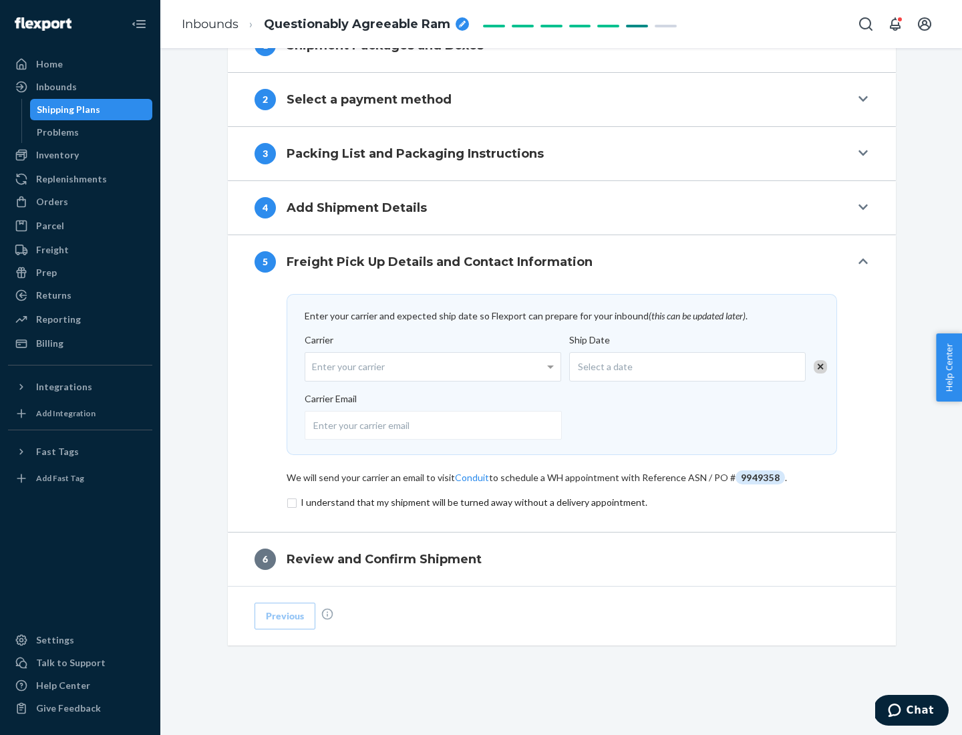
scroll to position [522, 0]
click at [562, 502] on input "checkbox" at bounding box center [562, 503] width 551 height 16
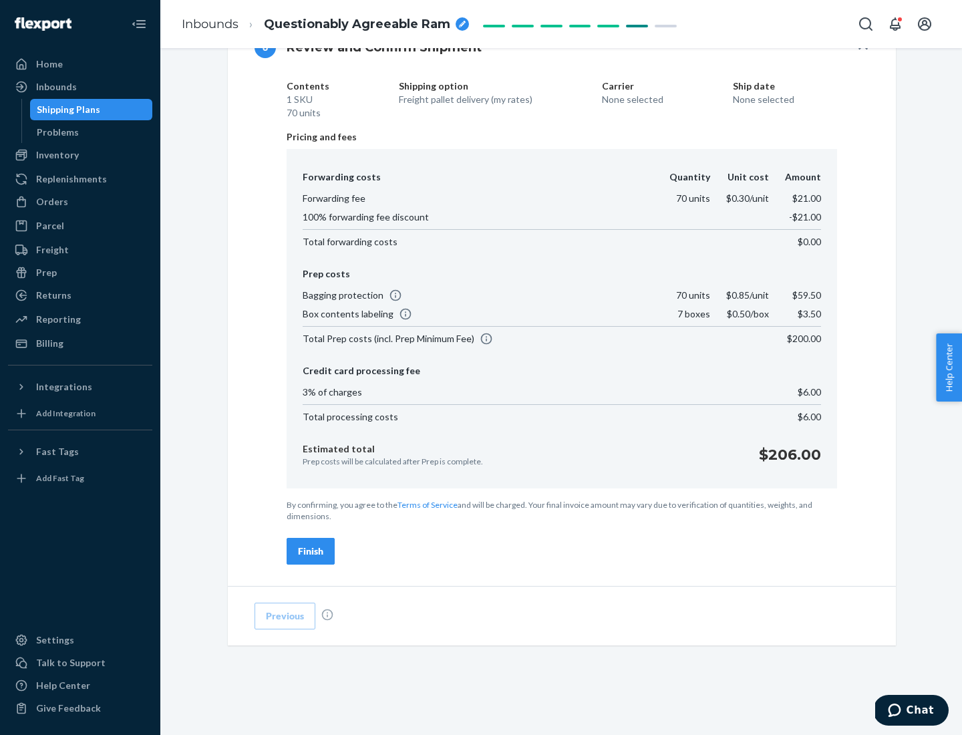
click at [311, 551] on div "Finish" at bounding box center [310, 551] width 25 height 13
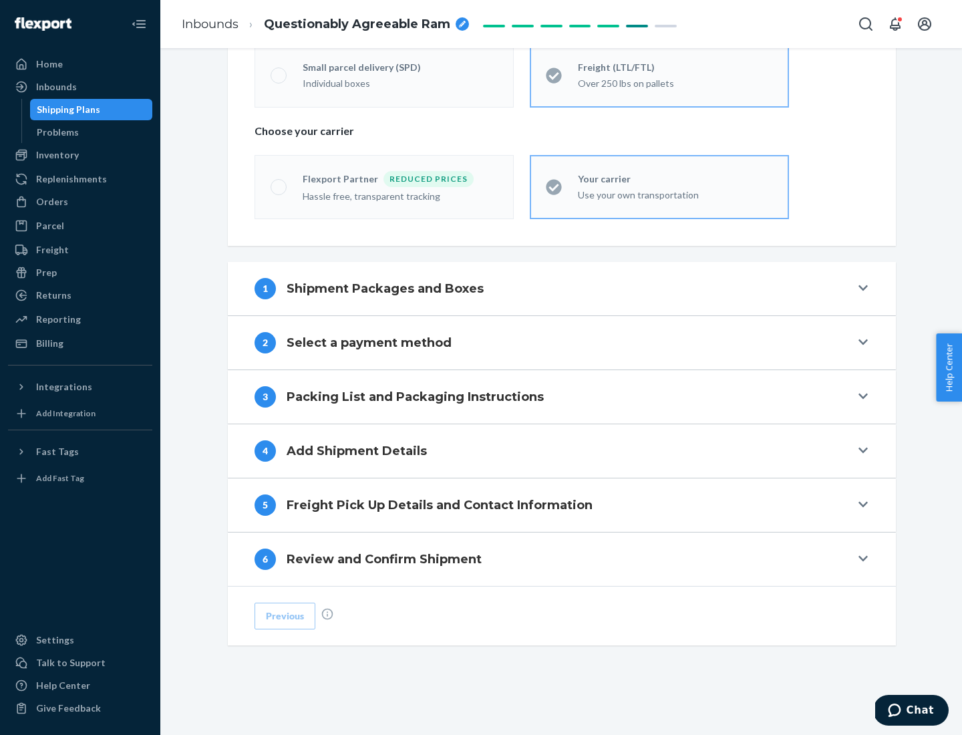
scroll to position [279, 0]
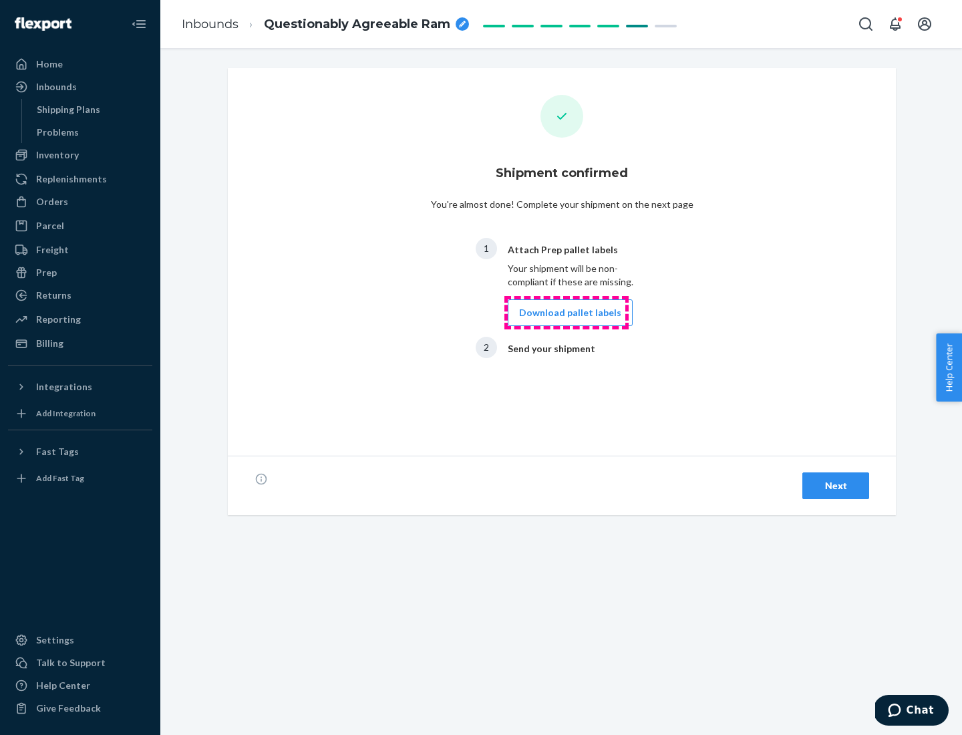
click at [567, 313] on button "Download pallet labels" at bounding box center [570, 312] width 125 height 27
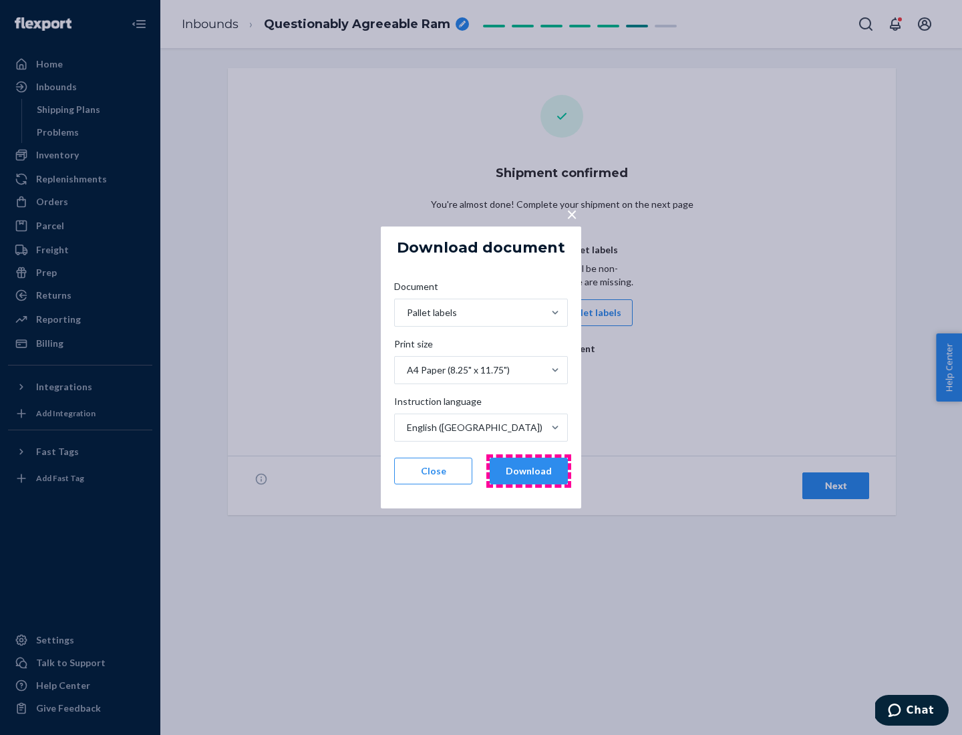
click at [529, 471] on button "Download" at bounding box center [529, 471] width 78 height 27
click at [571, 213] on span "×" at bounding box center [572, 214] width 11 height 23
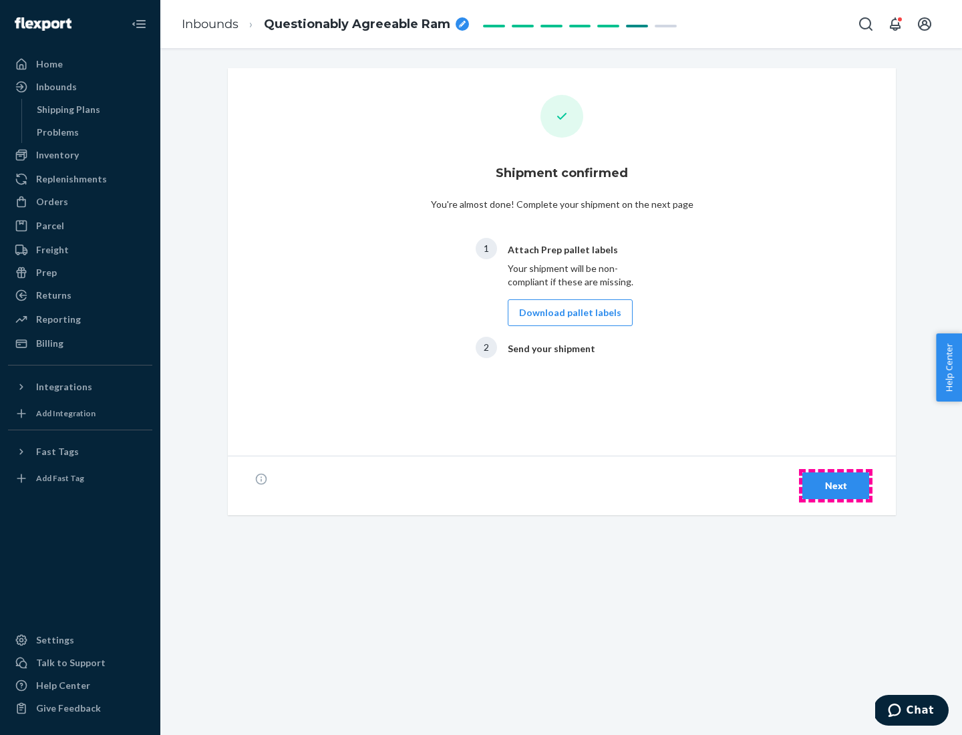
click at [836, 486] on div "Next" at bounding box center [836, 485] width 44 height 13
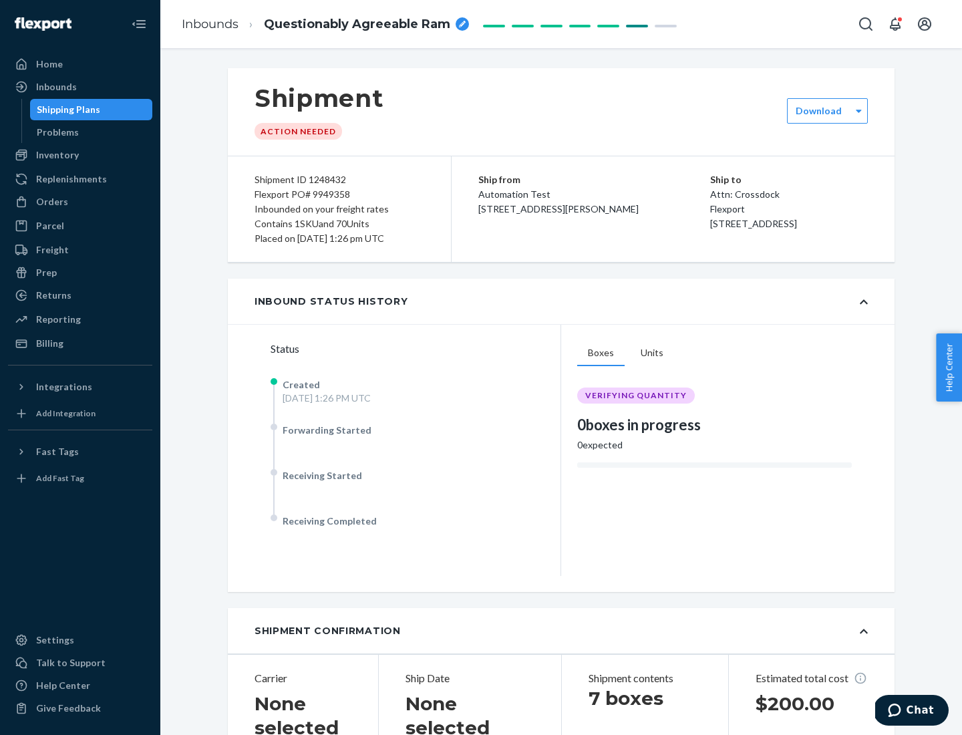
scroll to position [287, 0]
